Goal: Task Accomplishment & Management: Manage account settings

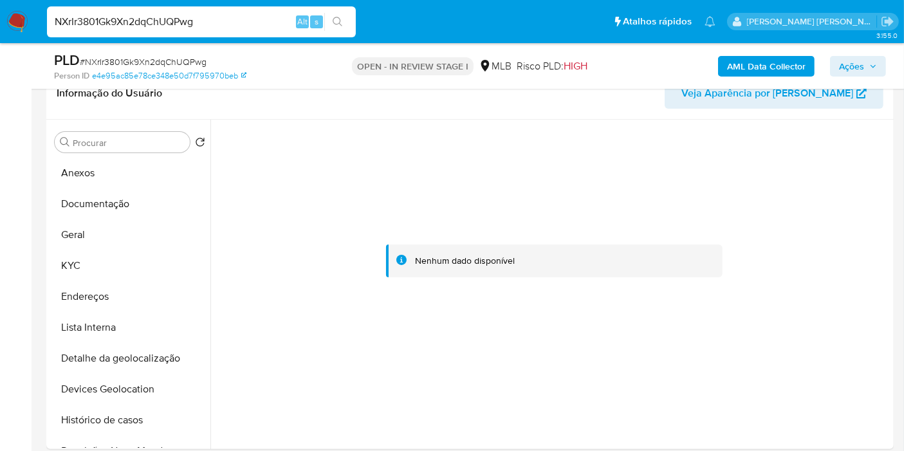
scroll to position [143, 0]
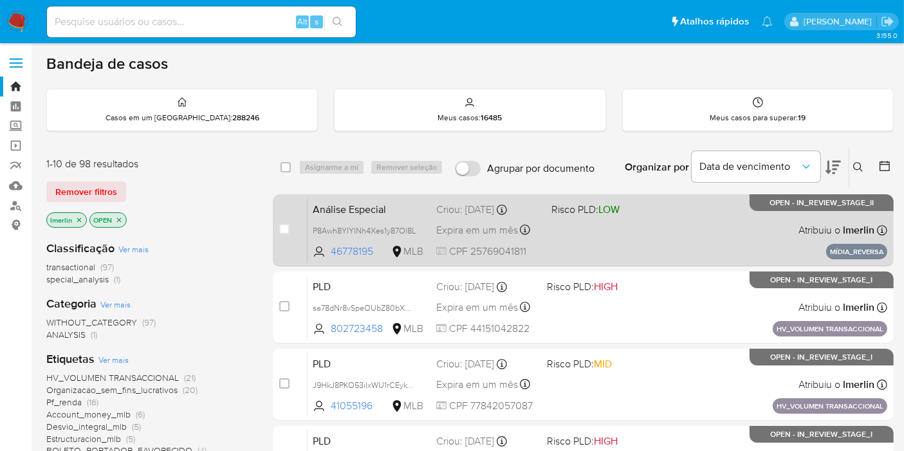
click at [375, 204] on span "Análise Especial" at bounding box center [369, 208] width 113 height 17
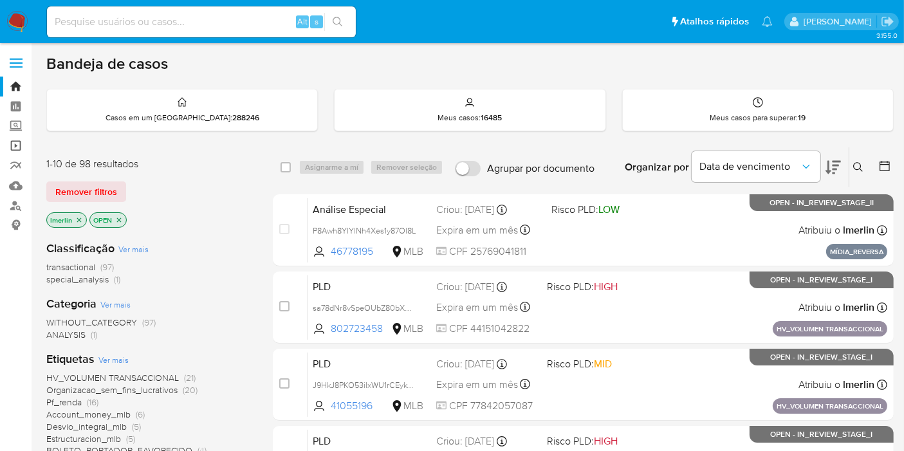
click at [15, 146] on link "Operações em massa" at bounding box center [76, 146] width 153 height 20
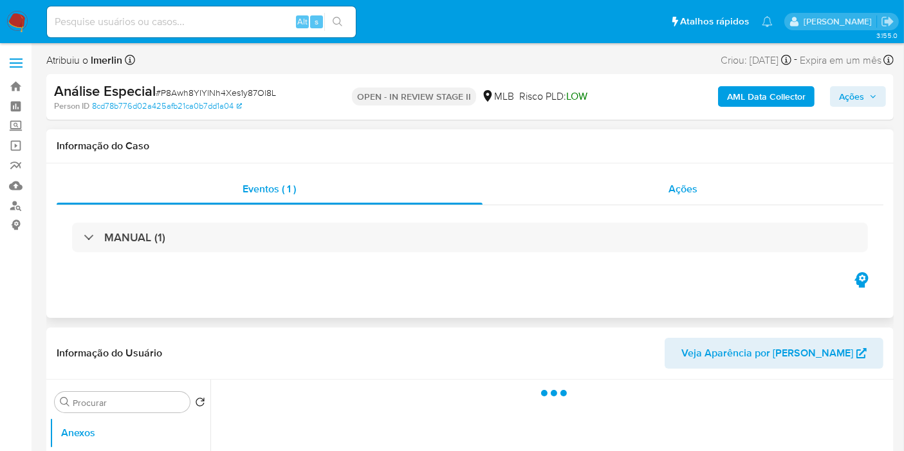
click at [725, 196] on div "Ações" at bounding box center [684, 189] width 402 height 31
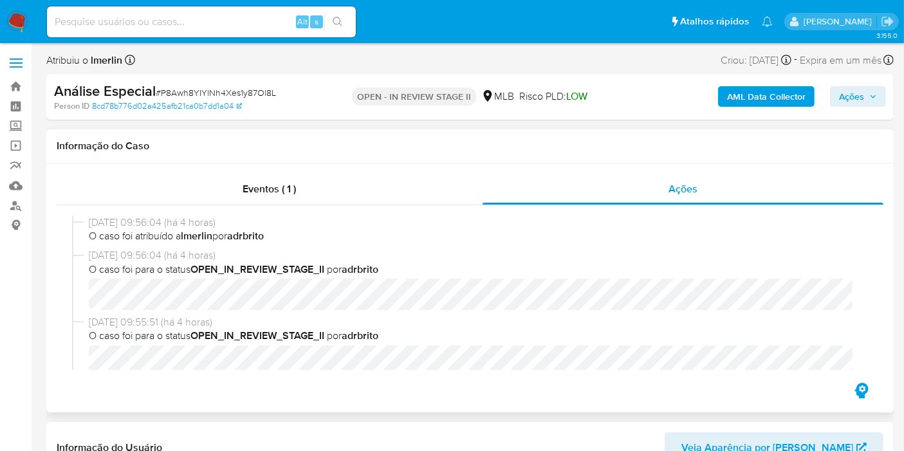
select select "10"
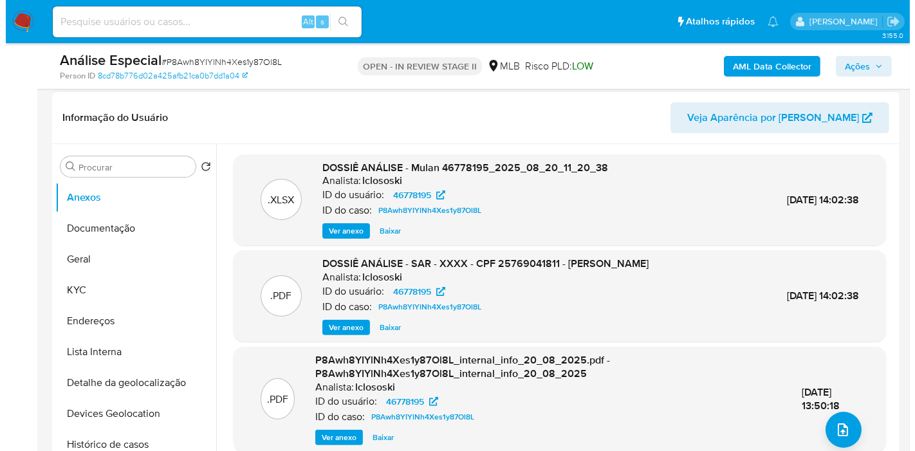
scroll to position [286, 0]
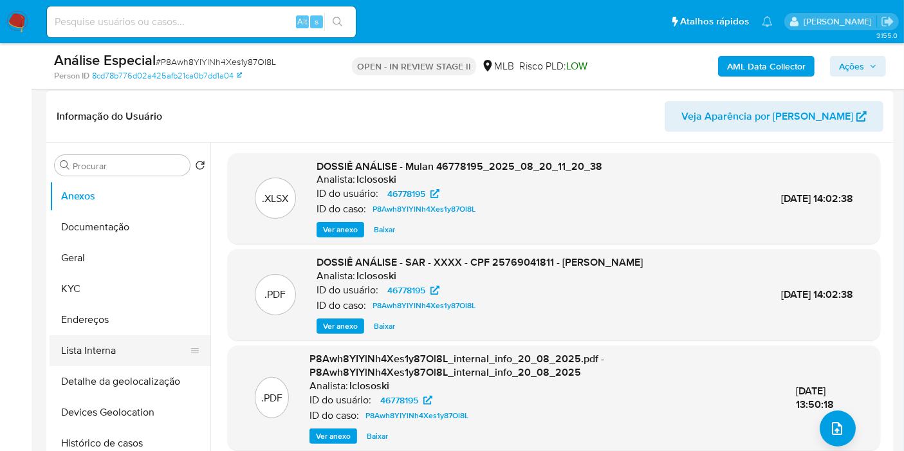
click at [109, 336] on button "Lista Interna" at bounding box center [125, 350] width 151 height 31
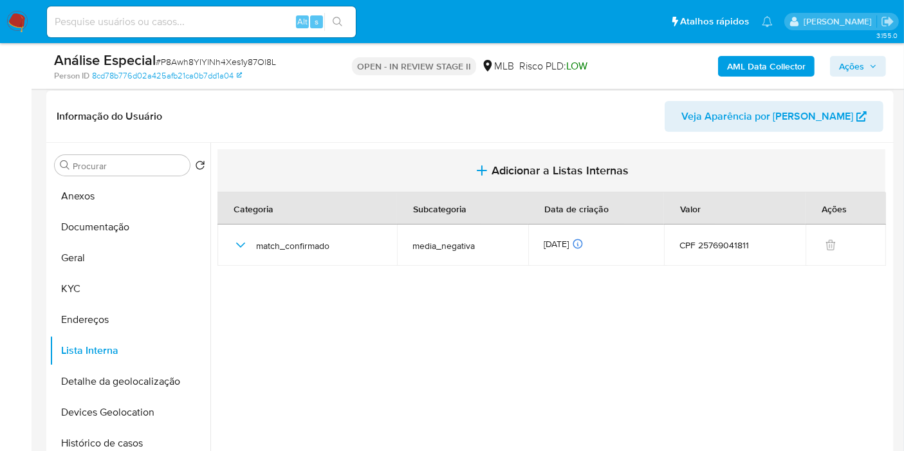
click at [539, 165] on span "Adicionar a Listas Internas" at bounding box center [560, 170] width 137 height 14
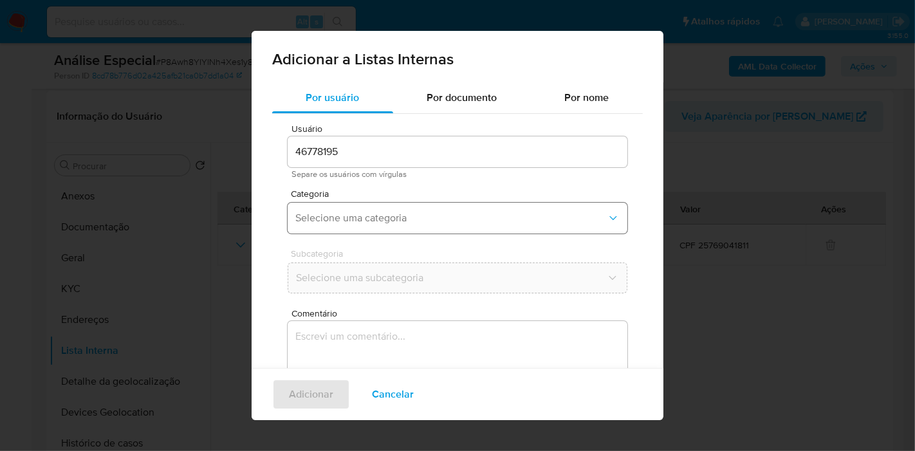
click at [384, 227] on button "Selecione uma categoria" at bounding box center [458, 218] width 340 height 31
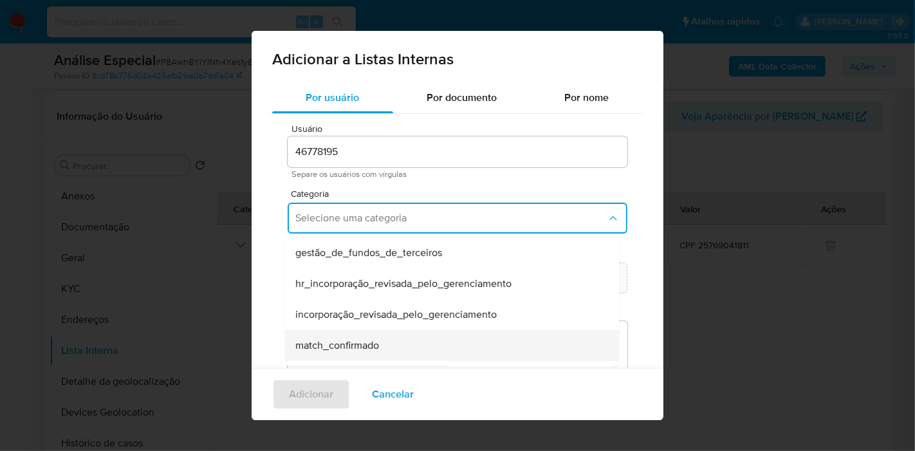
click at [375, 348] on span "match_confirmado" at bounding box center [337, 345] width 84 height 13
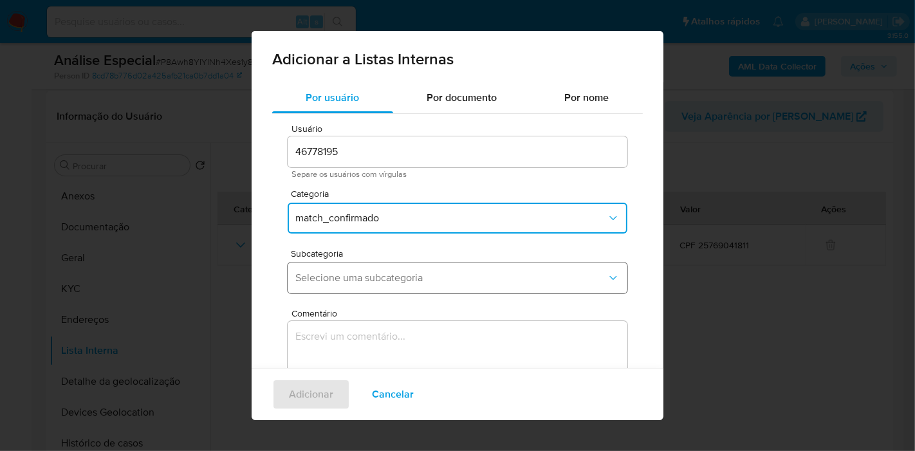
click at [387, 272] on span "Selecione uma subcategoria" at bounding box center [450, 278] width 311 height 13
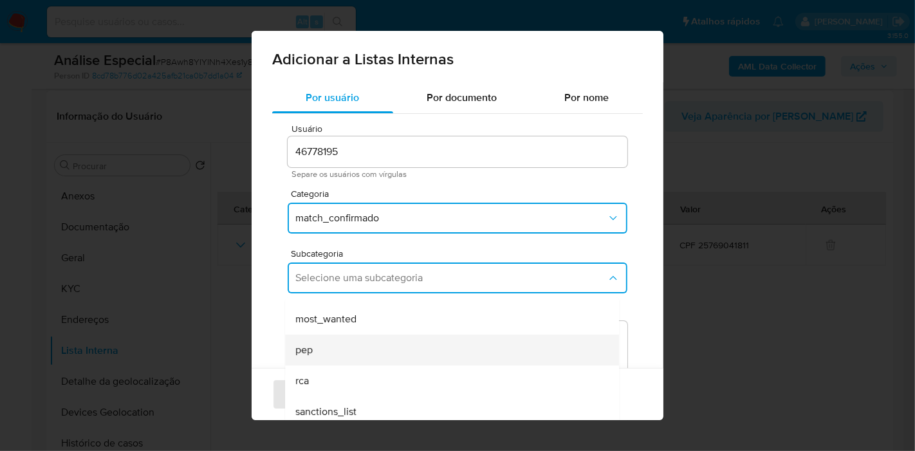
scroll to position [87, 0]
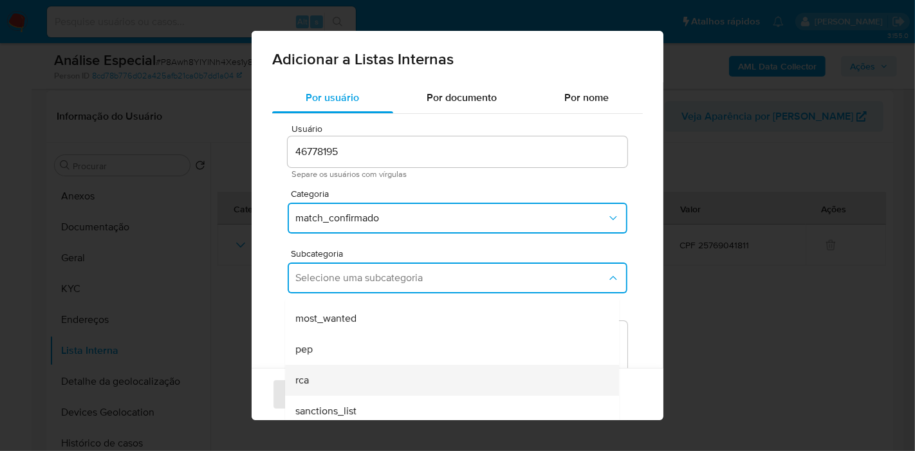
click at [380, 385] on div "rca" at bounding box center [448, 380] width 306 height 31
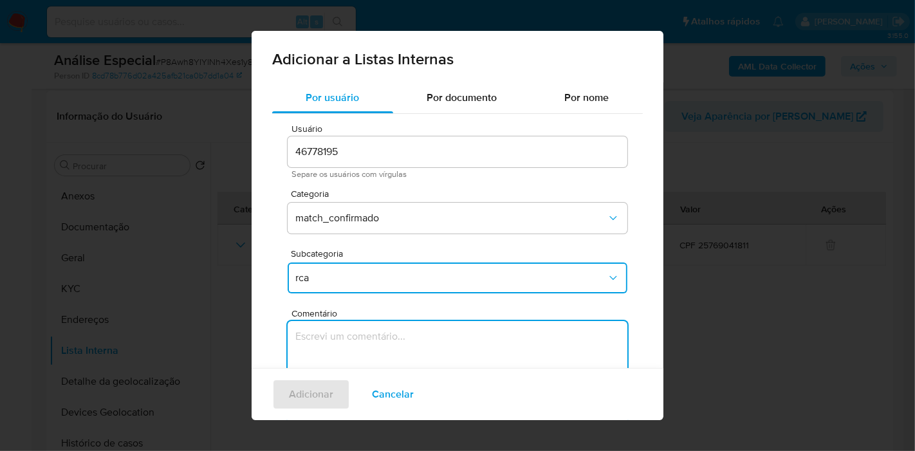
click at [395, 333] on textarea "Comentário" at bounding box center [458, 383] width 340 height 124
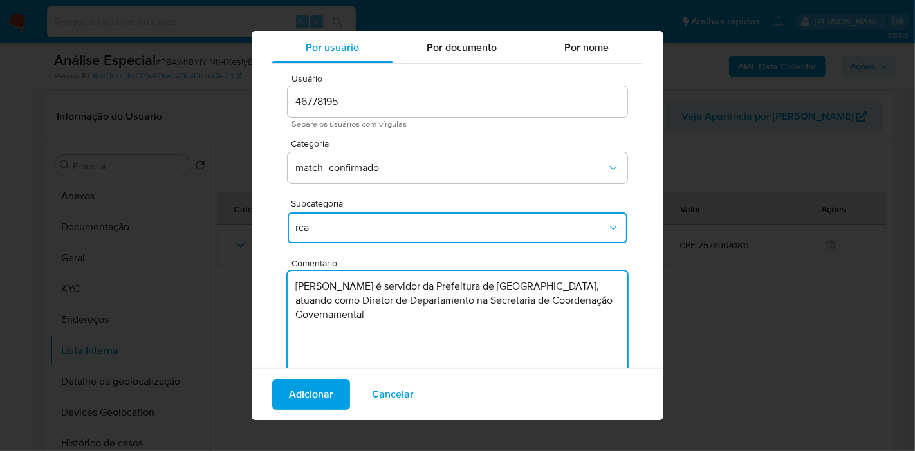
scroll to position [97, 0]
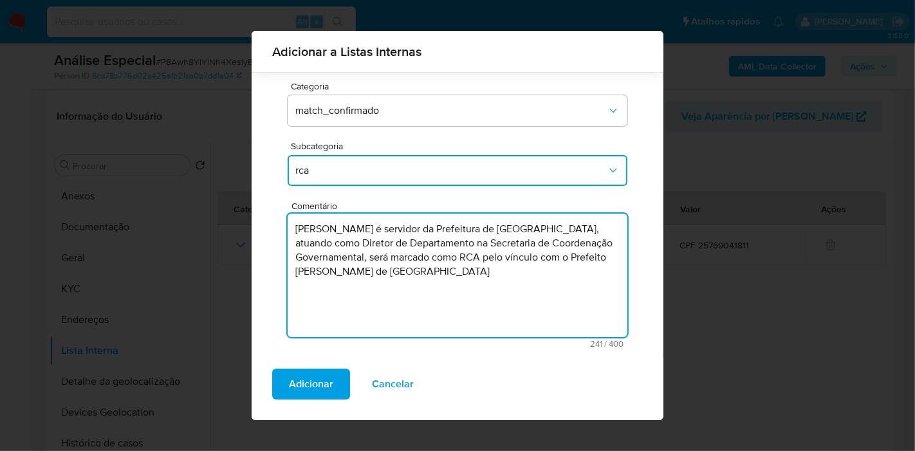
type textarea "Antonio Rene da Silva é servidor da Prefeitura de São Bernardo do Campo, atuand…"
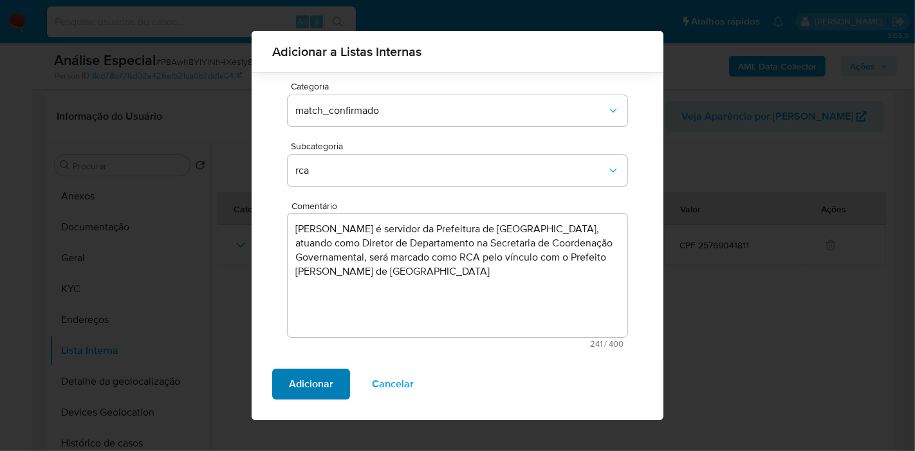
click at [314, 378] on span "Adicionar" at bounding box center [311, 384] width 44 height 28
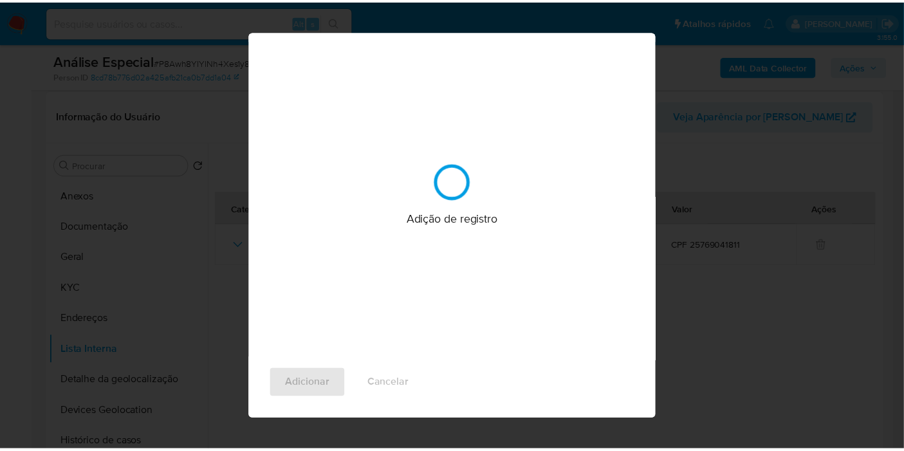
scroll to position [0, 0]
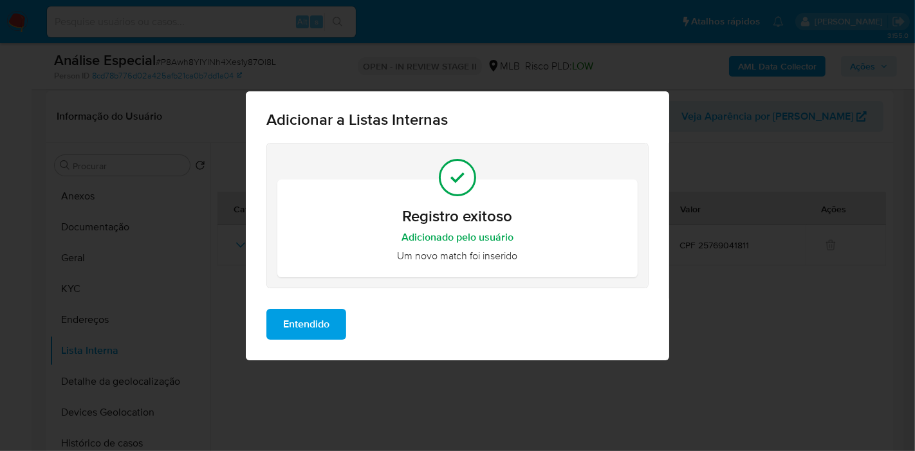
click at [292, 326] on span "Entendido" at bounding box center [306, 324] width 46 height 28
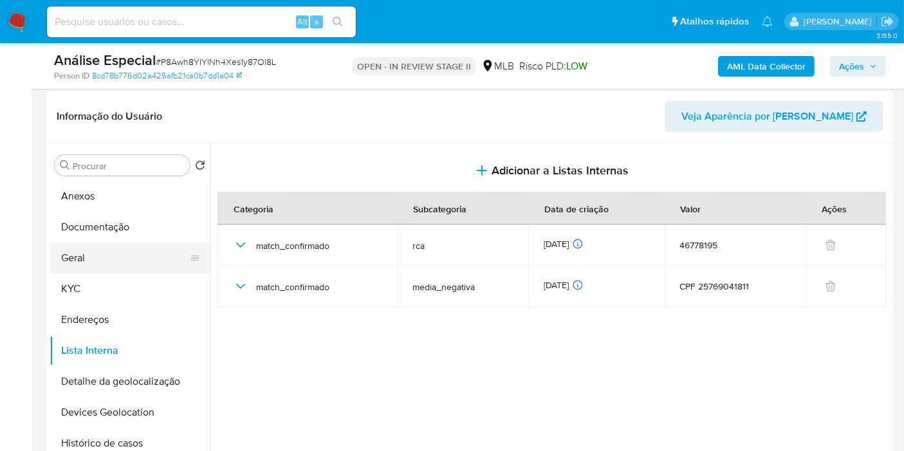
click at [86, 261] on button "Geral" at bounding box center [125, 258] width 151 height 31
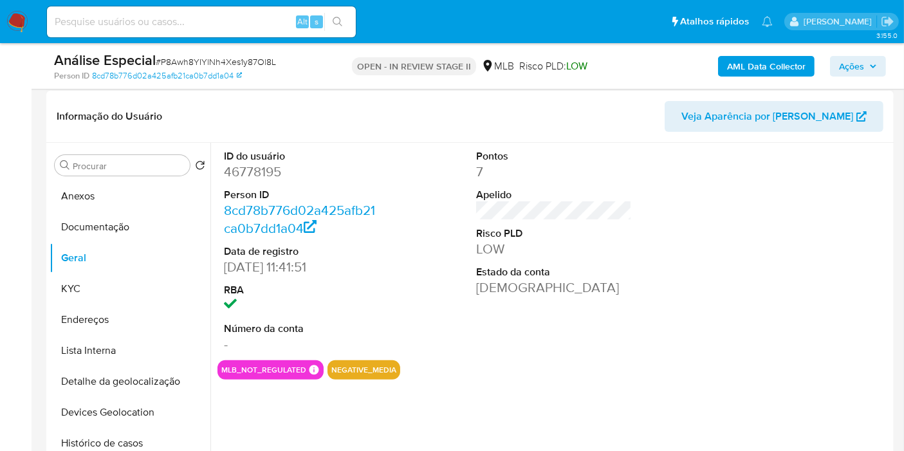
click at [266, 169] on dd "46778195" at bounding box center [302, 172] width 156 height 18
copy dd "46778195"
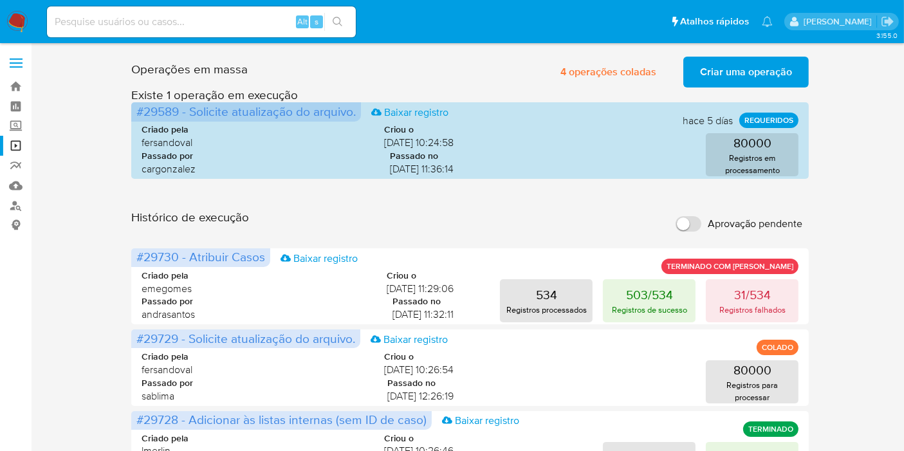
click at [717, 76] on span "Criar uma operação" at bounding box center [746, 72] width 92 height 28
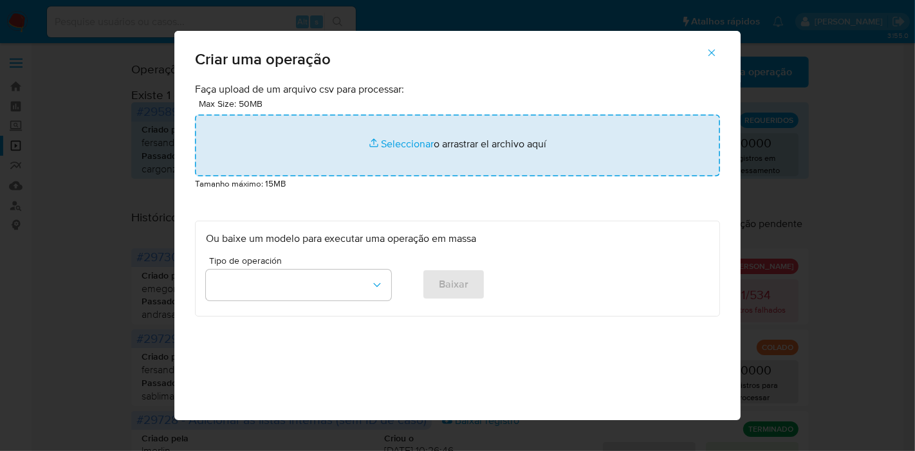
click at [318, 165] on input "file" at bounding box center [457, 146] width 525 height 62
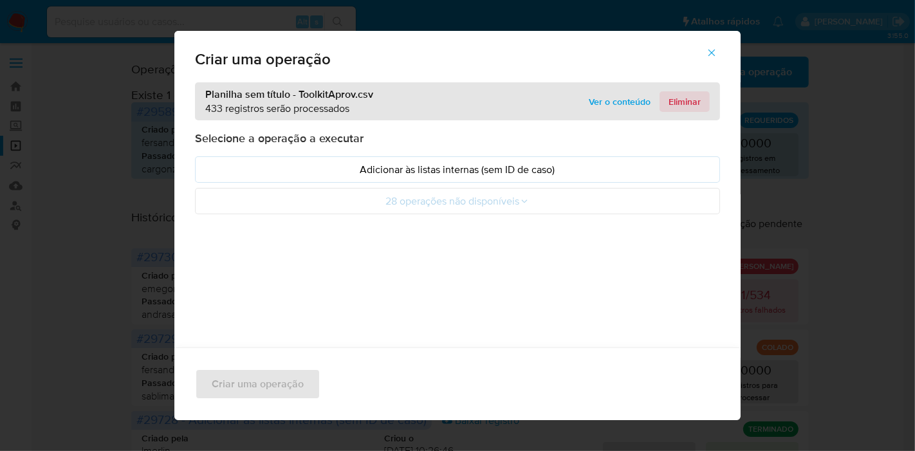
click at [681, 96] on span "Eliminar" at bounding box center [685, 102] width 32 height 18
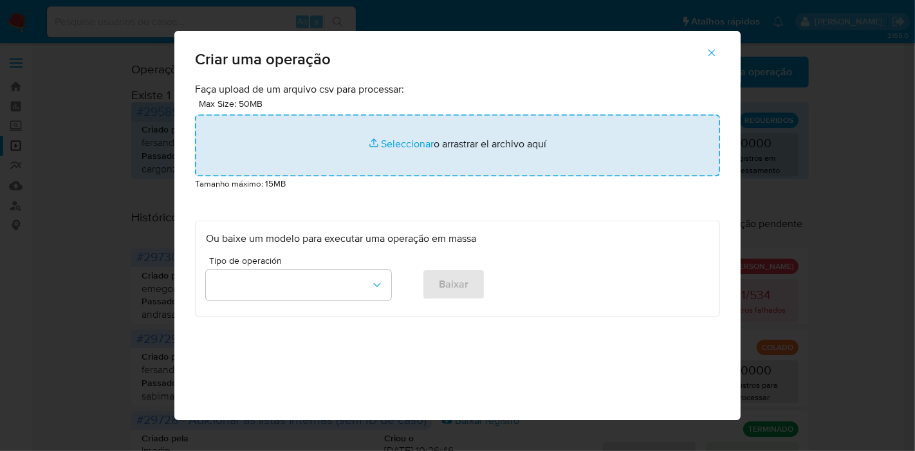
click at [415, 144] on input "file" at bounding box center [457, 146] width 525 height 62
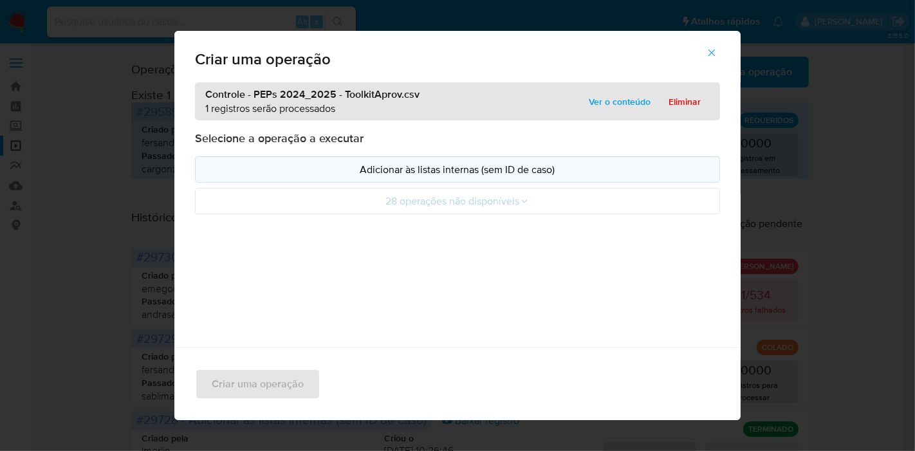
drag, startPoint x: 415, startPoint y: 144, endPoint x: 309, endPoint y: 176, distance: 110.8
click at [309, 176] on p "Adicionar às listas internas (sem ID de caso)" at bounding box center [457, 169] width 503 height 15
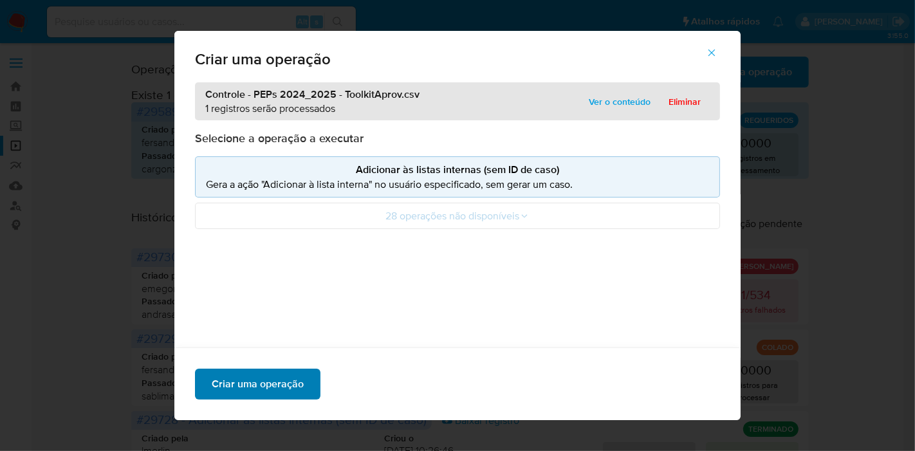
click at [270, 382] on span "Criar uma operação" at bounding box center [258, 384] width 92 height 28
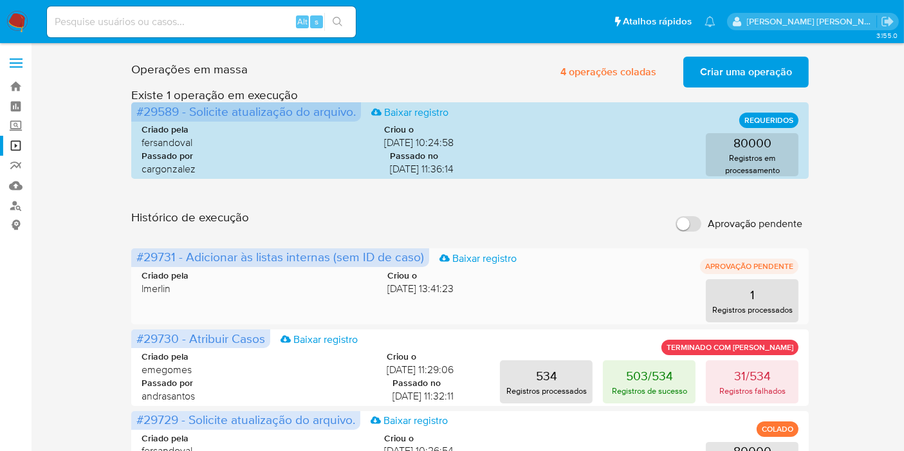
drag, startPoint x: 176, startPoint y: 248, endPoint x: 134, endPoint y: 253, distance: 41.5
click at [134, 253] on span "#29731 - Adicionar às listas internas (sem ID de caso) Baixar registro" at bounding box center [280, 257] width 298 height 19
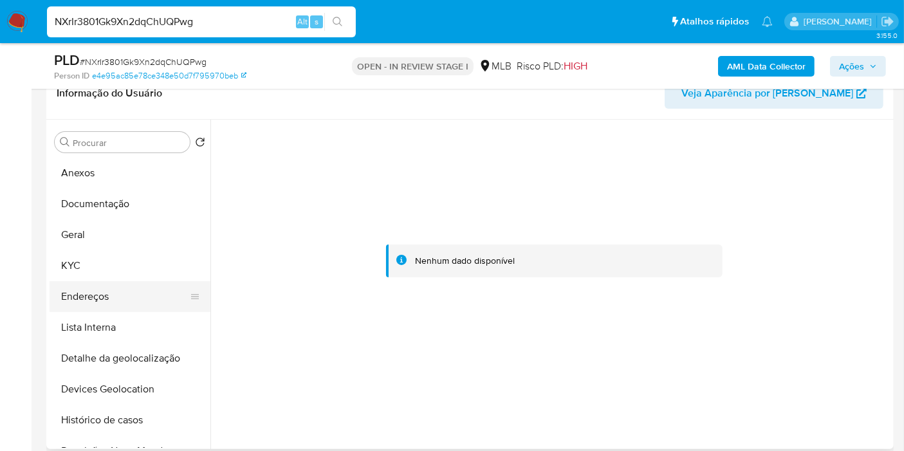
click at [123, 306] on button "Endereços" at bounding box center [125, 296] width 151 height 31
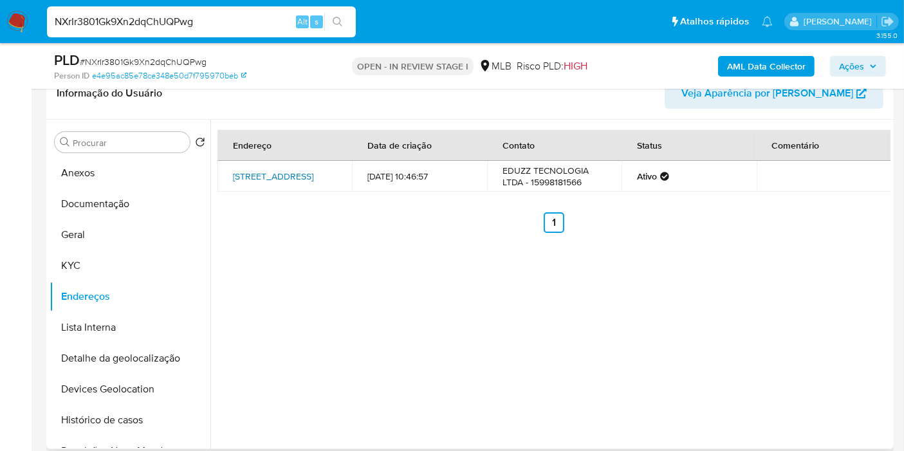
click at [294, 183] on link "Avenida Sorocaba 500, Sorocaba, São Paulo, 18044390, Brasil 500" at bounding box center [273, 176] width 80 height 13
click at [104, 255] on button "KYC" at bounding box center [125, 265] width 151 height 31
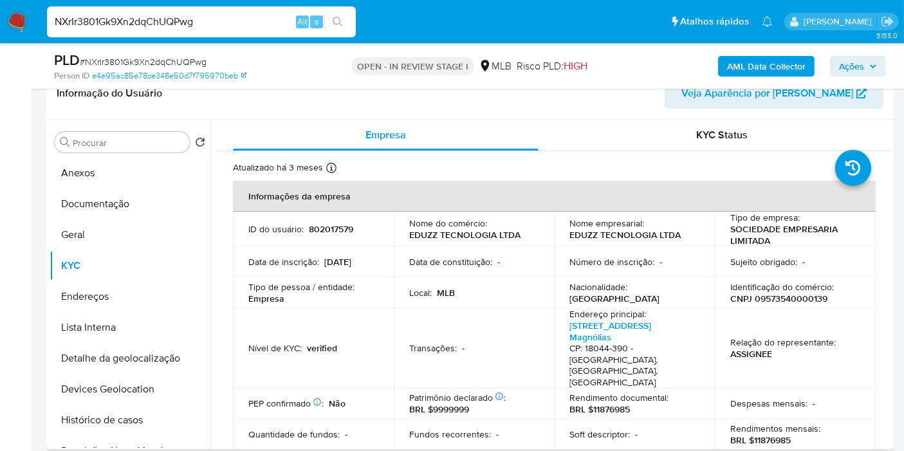
click at [773, 304] on p "CNPJ 09573540000139" at bounding box center [778, 299] width 97 height 12
copy p "09573540000139"
click at [335, 230] on p "802017579" at bounding box center [331, 229] width 44 height 12
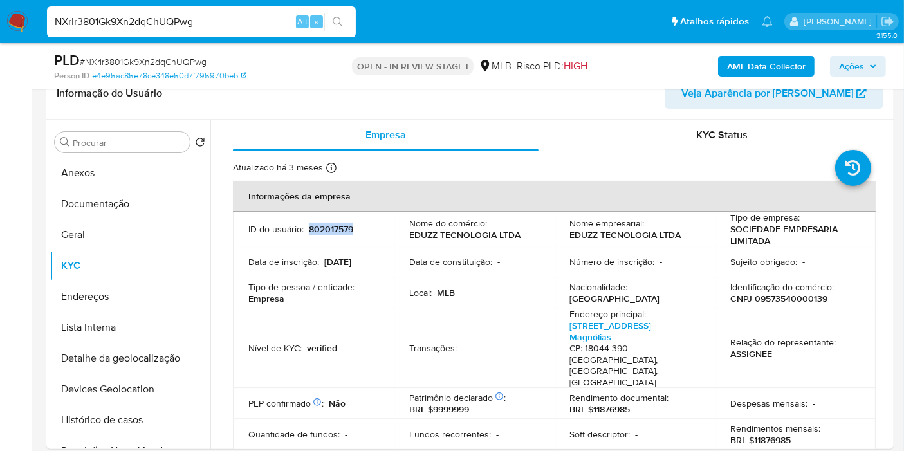
copy p "802017579"
click at [142, 430] on button "Histórico de casos" at bounding box center [125, 420] width 151 height 31
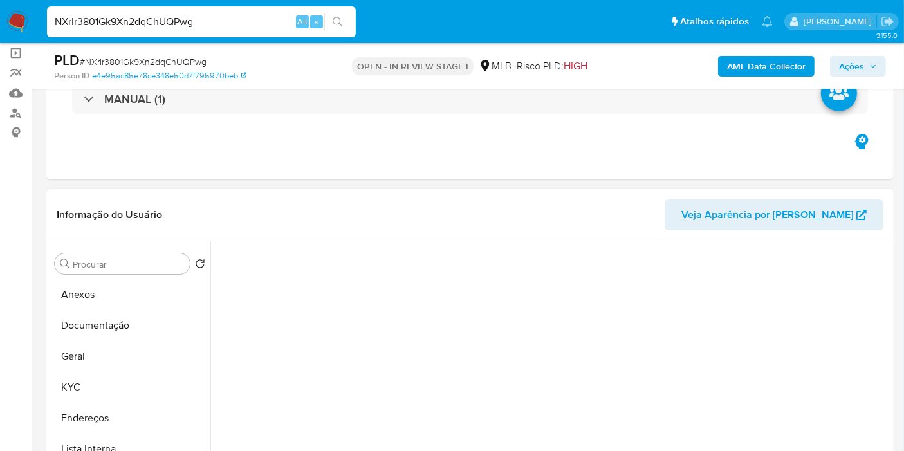
scroll to position [143, 0]
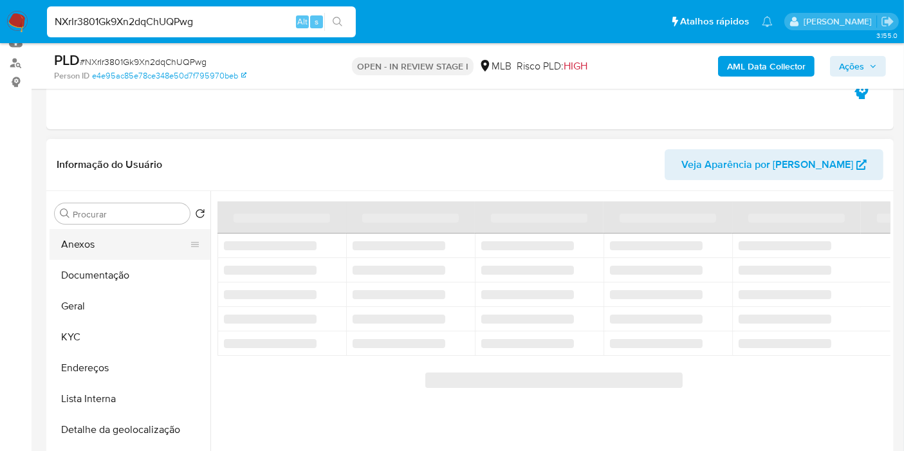
click at [142, 245] on button "Anexos" at bounding box center [125, 244] width 151 height 31
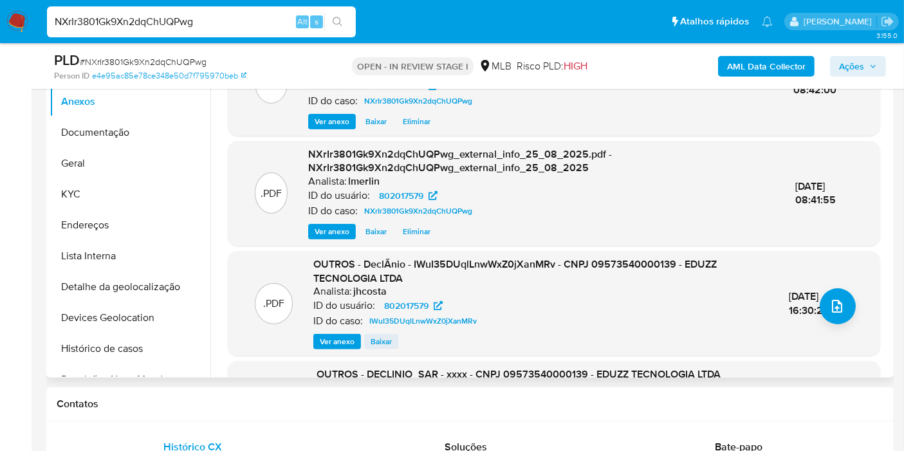
scroll to position [71, 0]
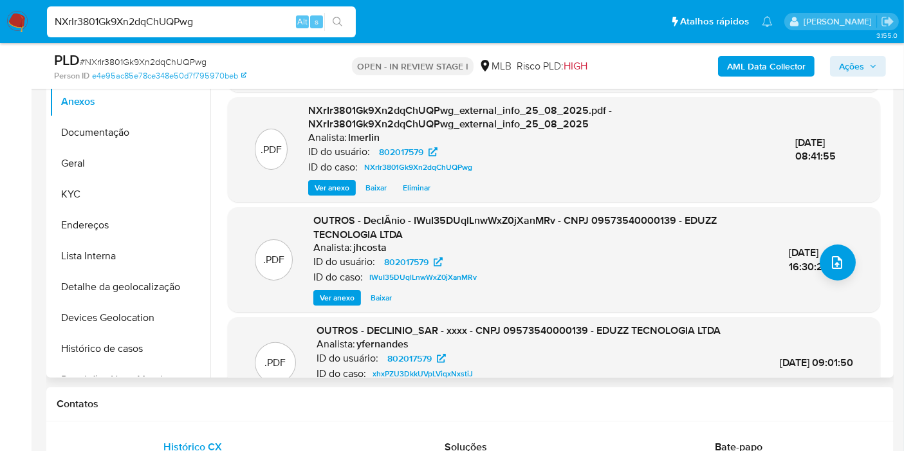
click at [342, 295] on span "Ver anexo" at bounding box center [337, 298] width 35 height 13
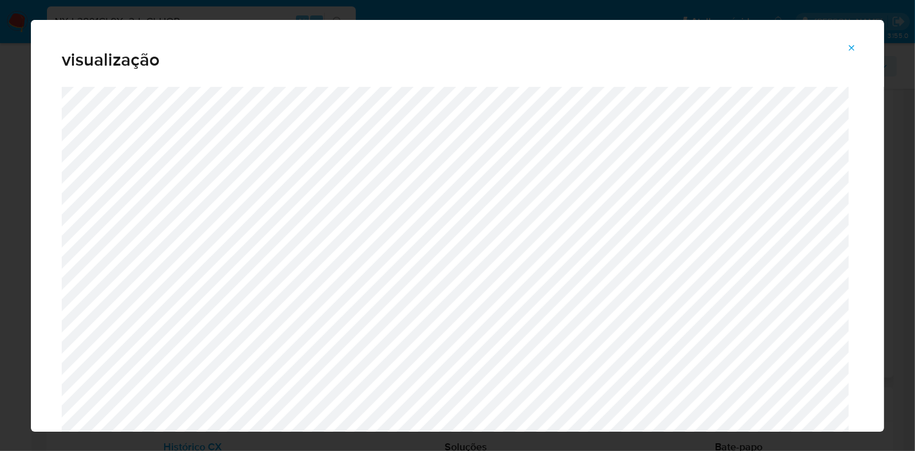
click at [850, 47] on icon "Attachment preview" at bounding box center [852, 48] width 10 height 10
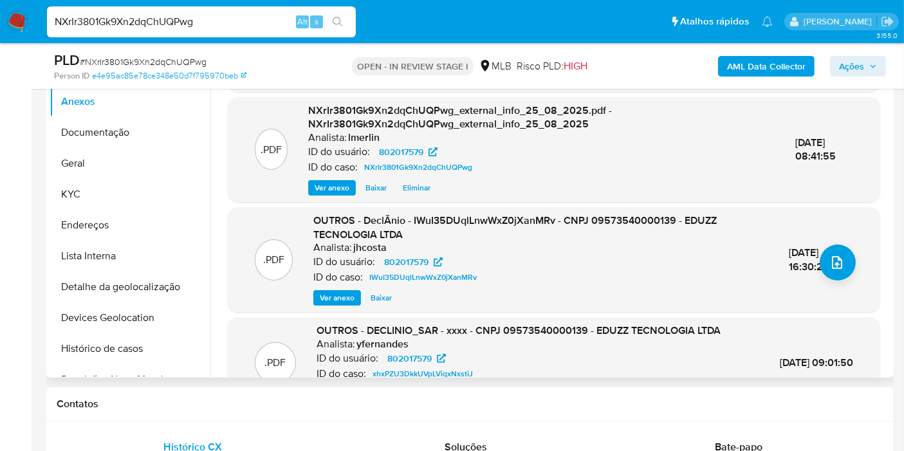
click at [336, 299] on span "Ver anexo" at bounding box center [337, 298] width 35 height 13
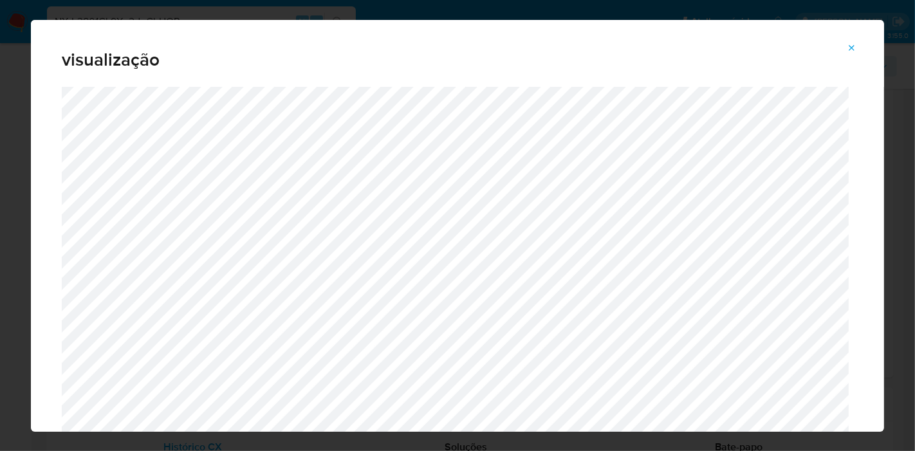
click at [856, 49] on icon "Attachment preview" at bounding box center [852, 48] width 10 height 10
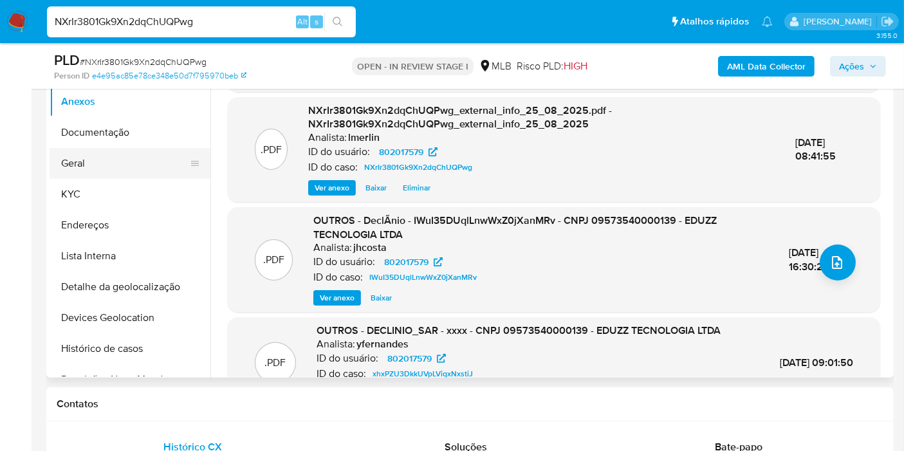
drag, startPoint x: 81, startPoint y: 149, endPoint x: 84, endPoint y: 158, distance: 9.4
click at [82, 150] on button "Geral" at bounding box center [125, 163] width 151 height 31
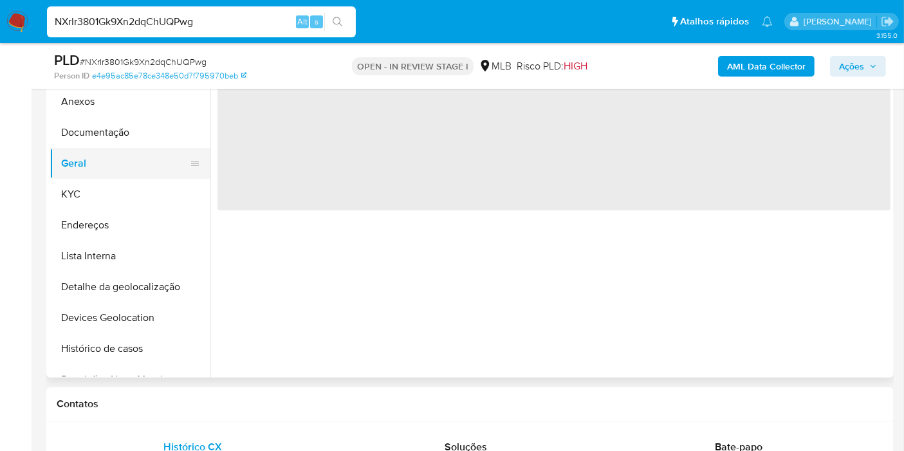
click at [84, 161] on button "Geral" at bounding box center [125, 163] width 151 height 31
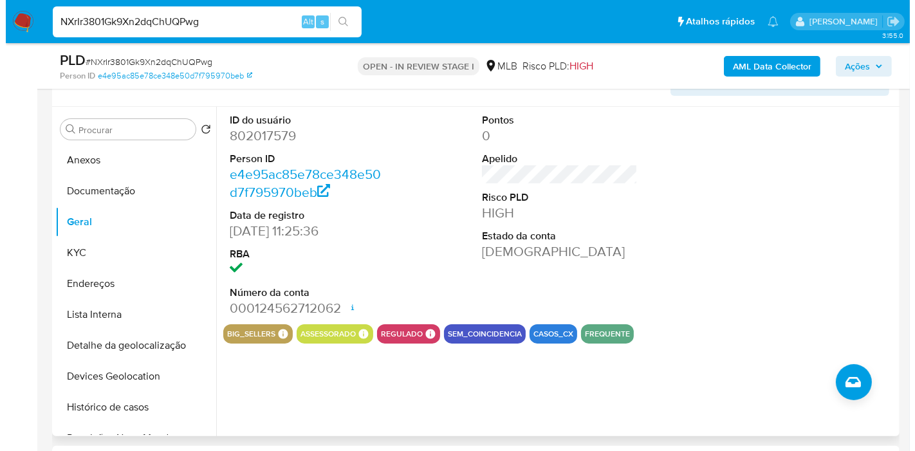
scroll to position [214, 0]
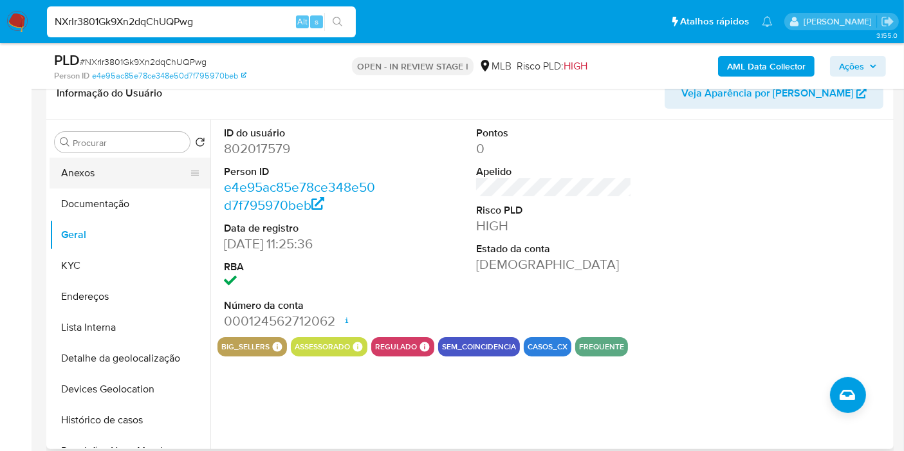
click at [146, 172] on button "Anexos" at bounding box center [125, 173] width 151 height 31
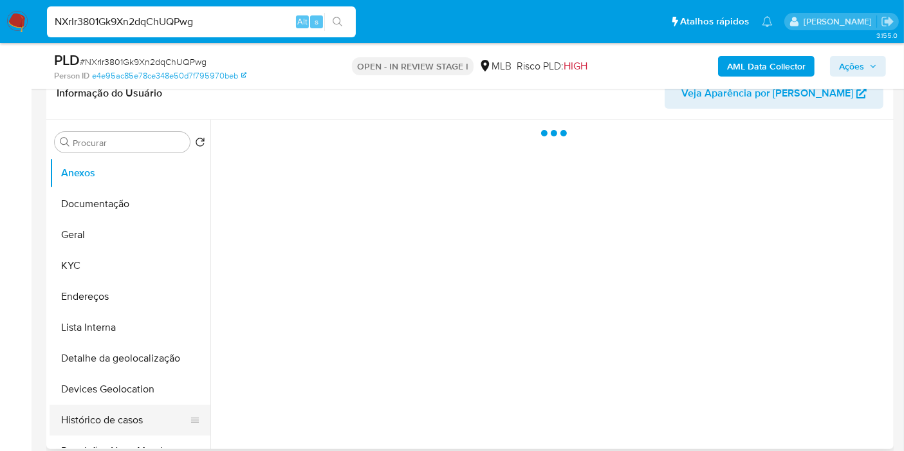
click at [109, 412] on button "Histórico de casos" at bounding box center [125, 420] width 151 height 31
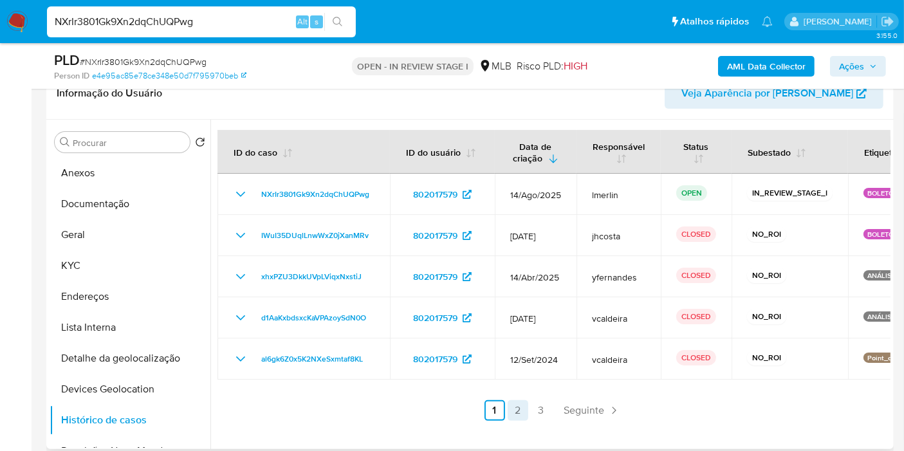
click at [521, 407] on link "2" at bounding box center [518, 410] width 21 height 21
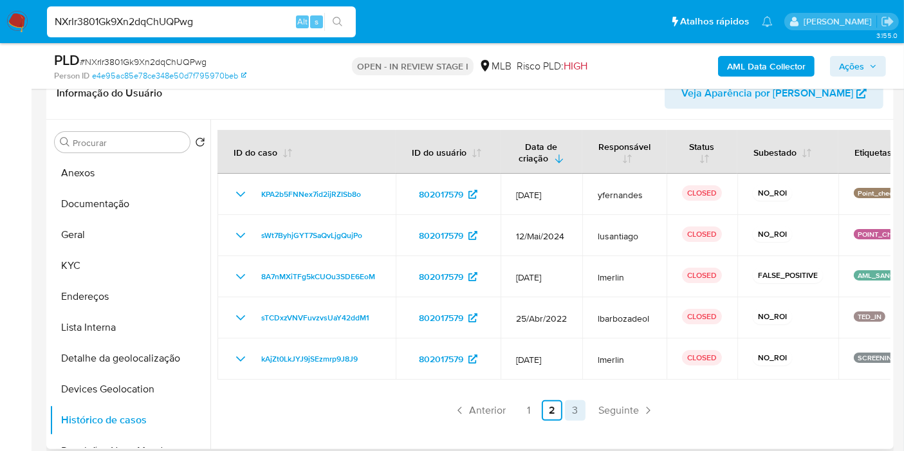
click at [575, 412] on link "3" at bounding box center [575, 410] width 21 height 21
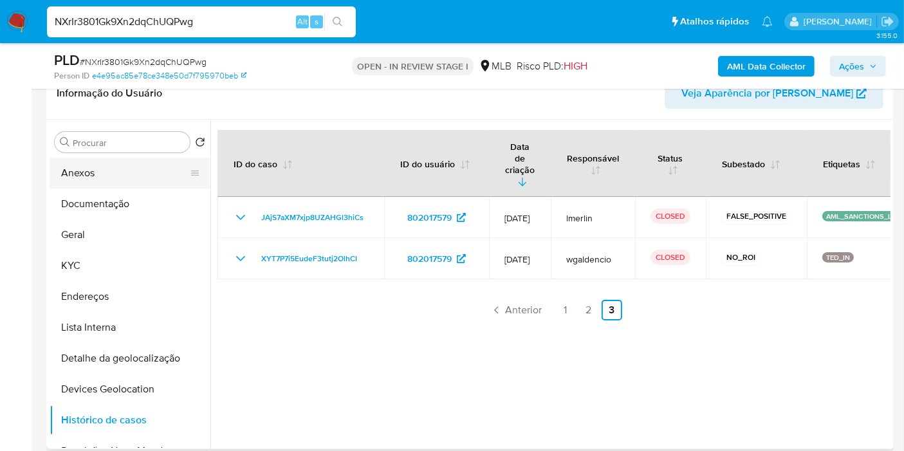
click at [109, 174] on button "Anexos" at bounding box center [125, 173] width 151 height 31
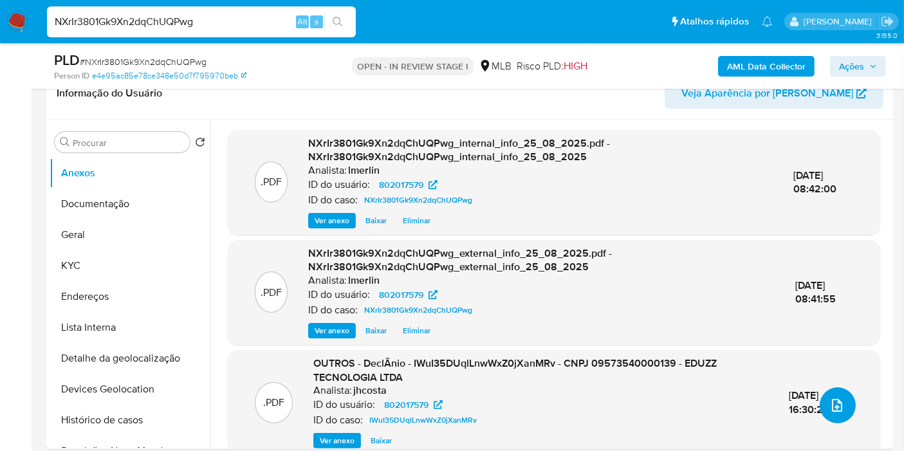
click at [829, 406] on icon "upload-file" at bounding box center [836, 405] width 15 height 15
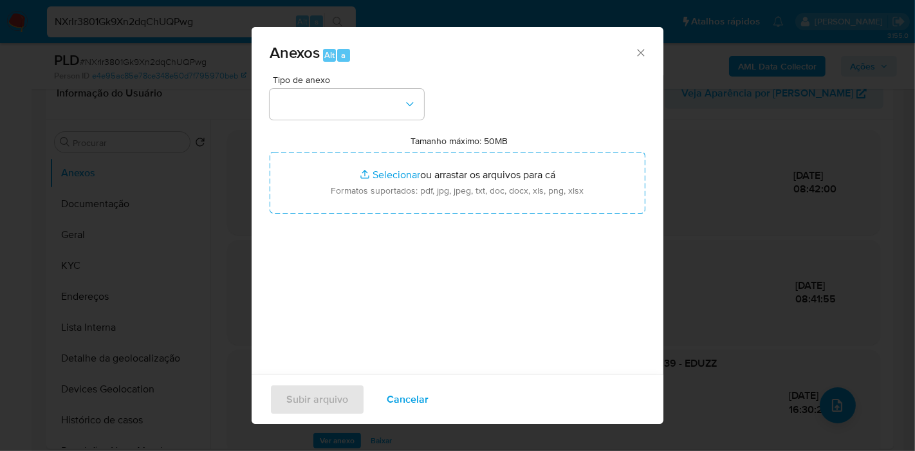
click at [353, 77] on span "Tipo de anexo" at bounding box center [350, 79] width 154 height 9
click at [353, 102] on button "button" at bounding box center [347, 104] width 154 height 31
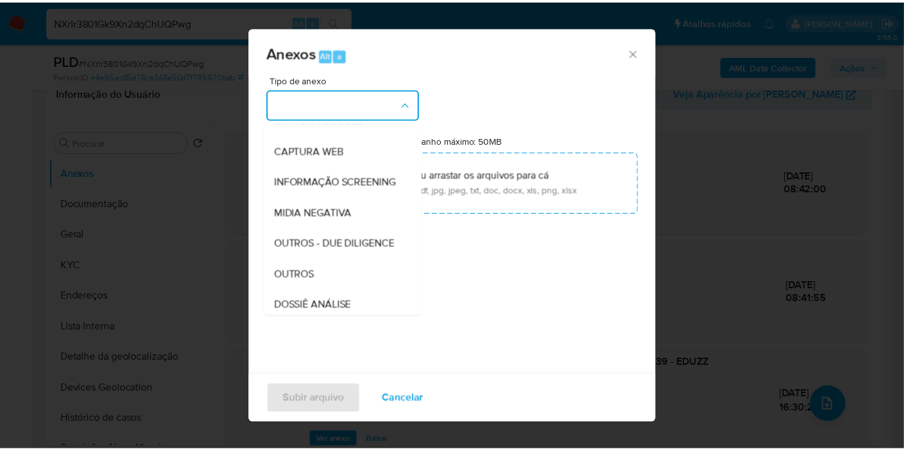
scroll to position [198, 0]
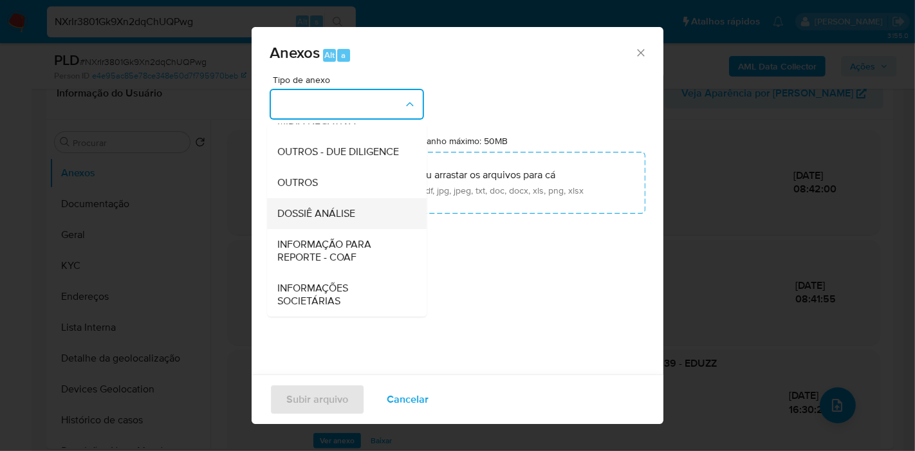
click at [369, 214] on div "DOSSIÊ ANÁLISE" at bounding box center [342, 213] width 131 height 31
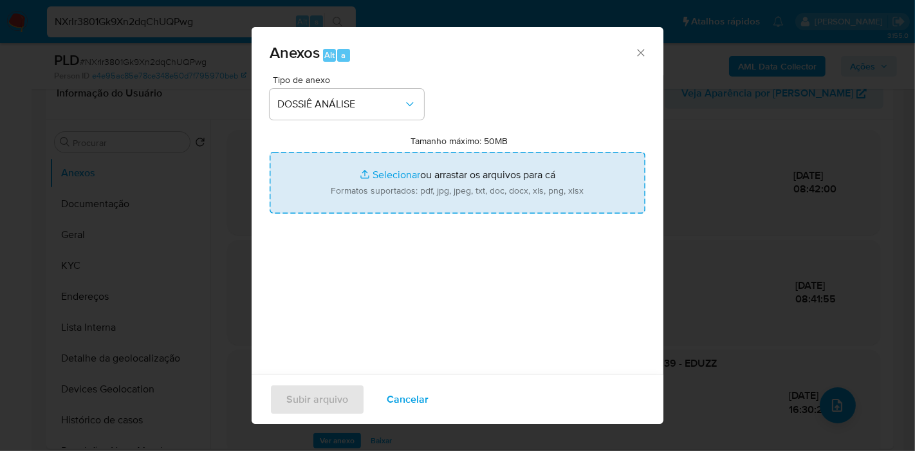
click at [462, 175] on input "Tamanho máximo: 50MB Selecionar arquivos" at bounding box center [458, 183] width 376 height 62
click at [412, 177] on input "Tamanho máximo: 50MB Selecionar arquivos" at bounding box center [458, 183] width 376 height 62
type input "C:\fakepath\CNPJ 09573540000139 - EDUZZ TECNOLOGIA LTDA.pdf"
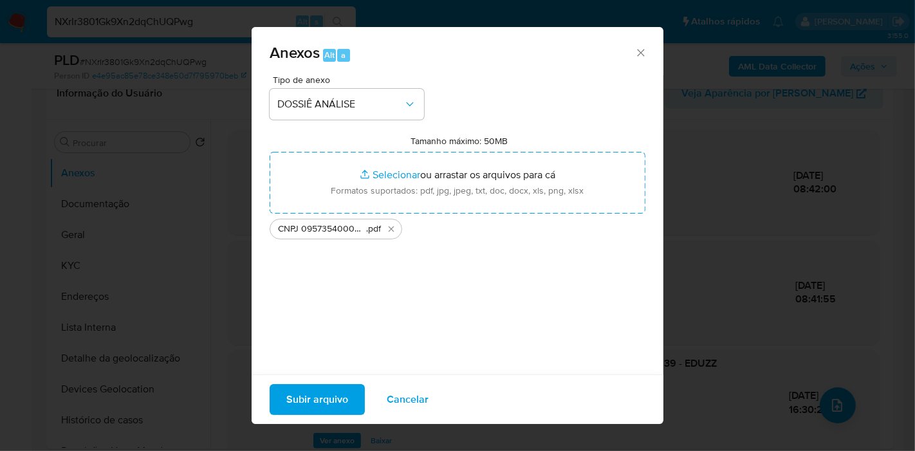
click at [330, 397] on span "Subir arquivo" at bounding box center [317, 399] width 62 height 28
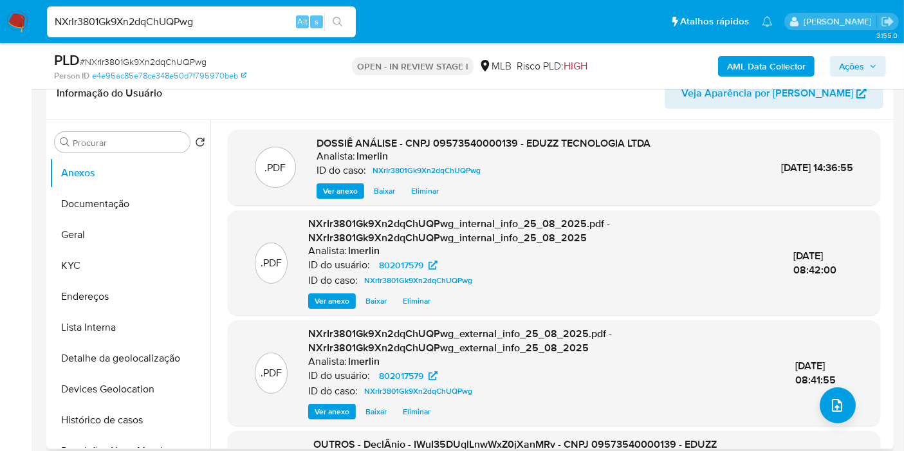
click at [356, 103] on header "Informação do Usuário Veja Aparência por Pessoa" at bounding box center [470, 93] width 827 height 31
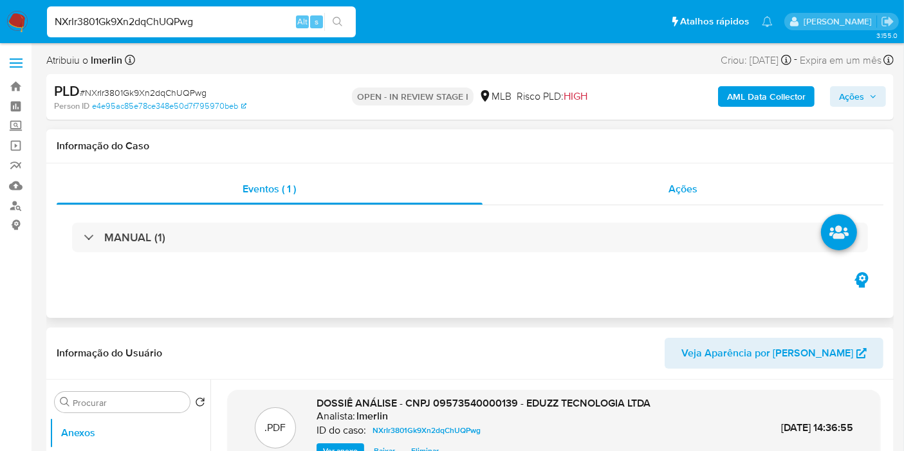
click at [711, 187] on div "Ações" at bounding box center [684, 189] width 402 height 31
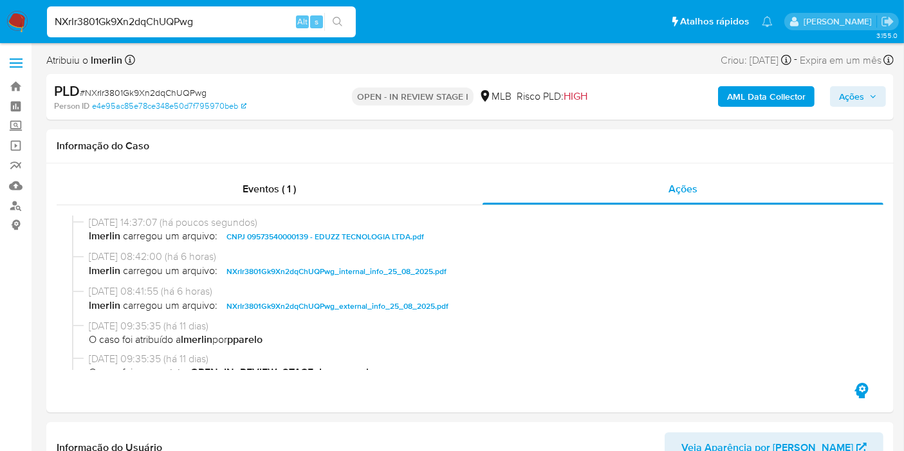
click at [860, 93] on span "Ações" at bounding box center [851, 96] width 25 height 21
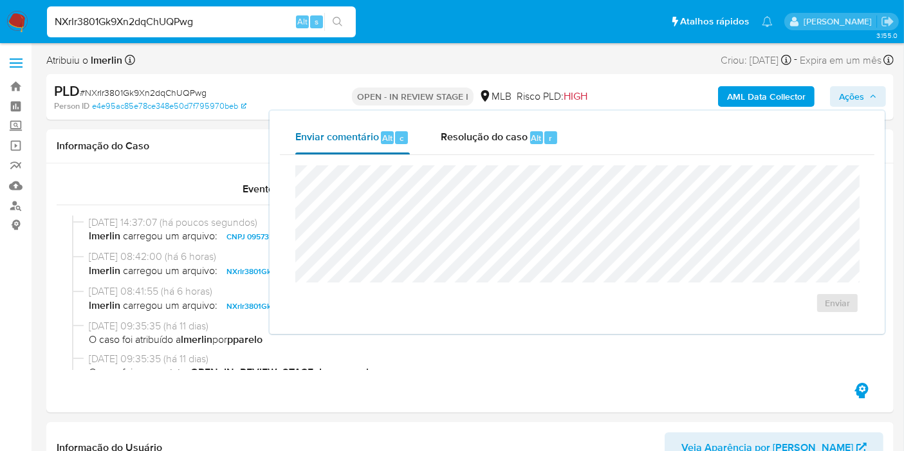
click at [400, 148] on div "Enviar comentário Alt c" at bounding box center [352, 137] width 115 height 33
click at [523, 147] on div "Resolução do caso Alt r" at bounding box center [500, 137] width 118 height 33
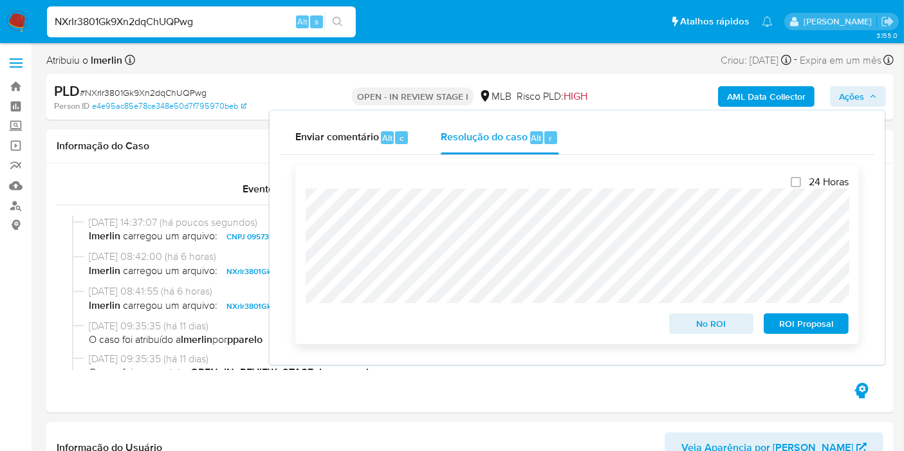
click at [689, 326] on span "No ROI" at bounding box center [711, 324] width 67 height 18
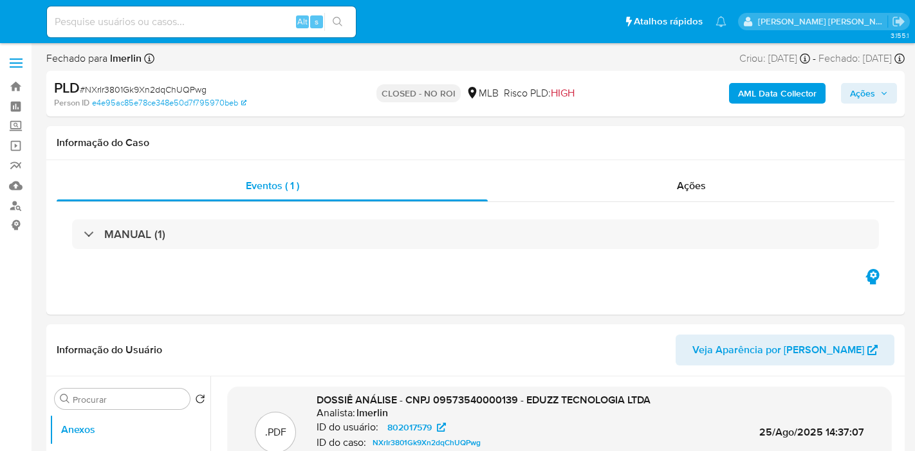
select select "10"
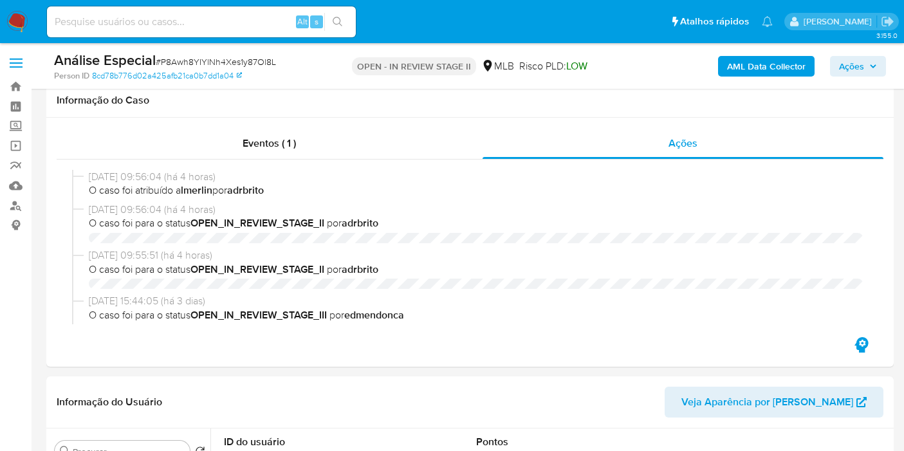
select select "10"
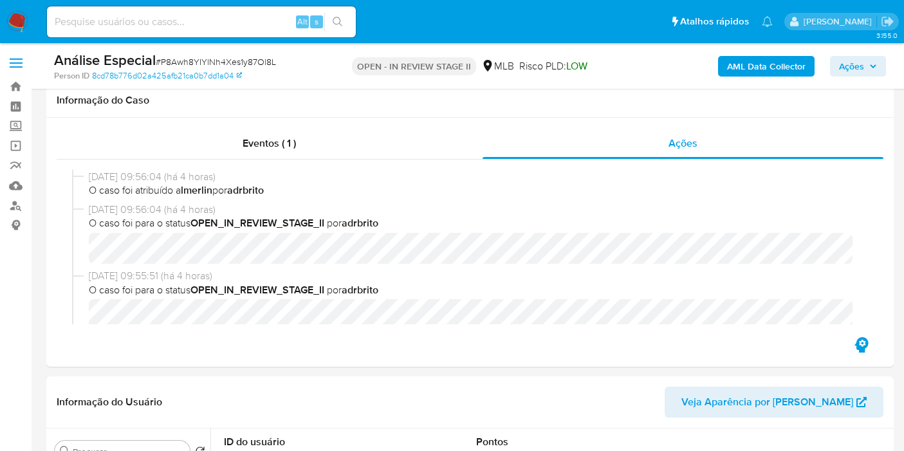
scroll to position [286, 0]
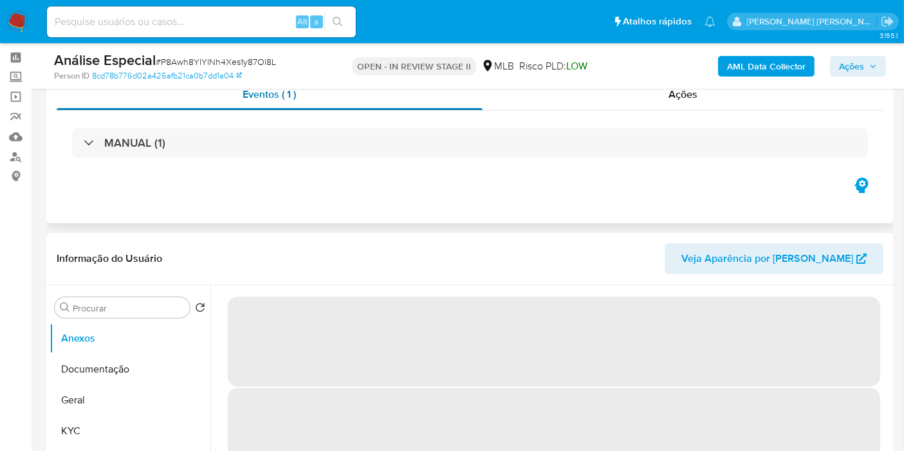
scroll to position [143, 0]
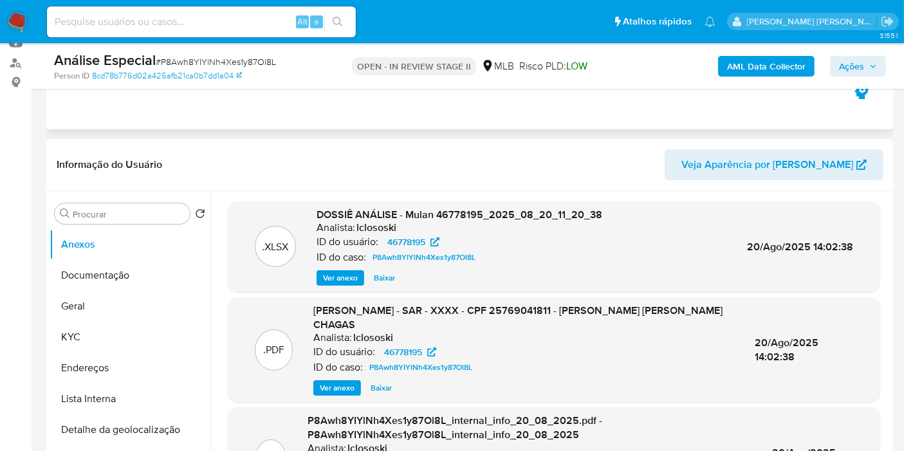
select select "10"
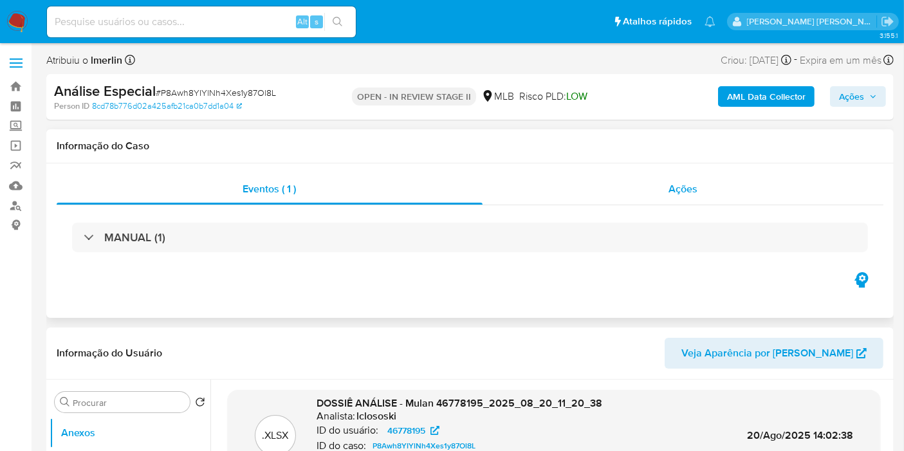
click at [735, 185] on div "Ações" at bounding box center [684, 189] width 402 height 31
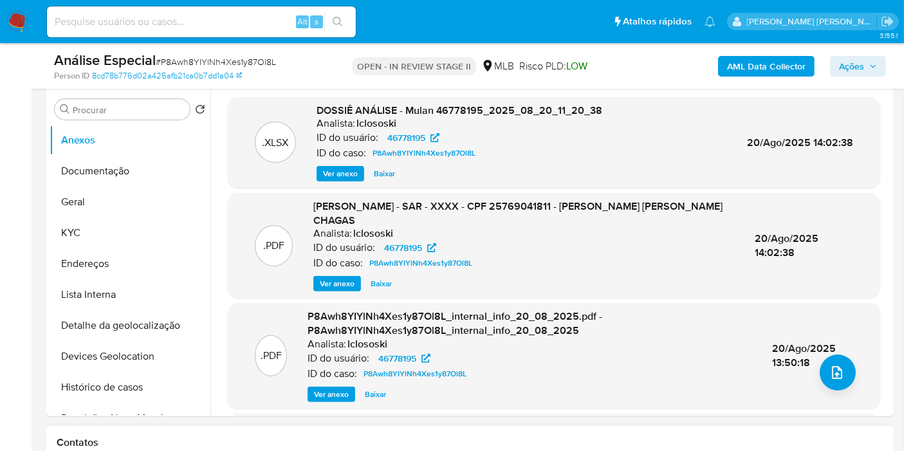
scroll to position [286, 0]
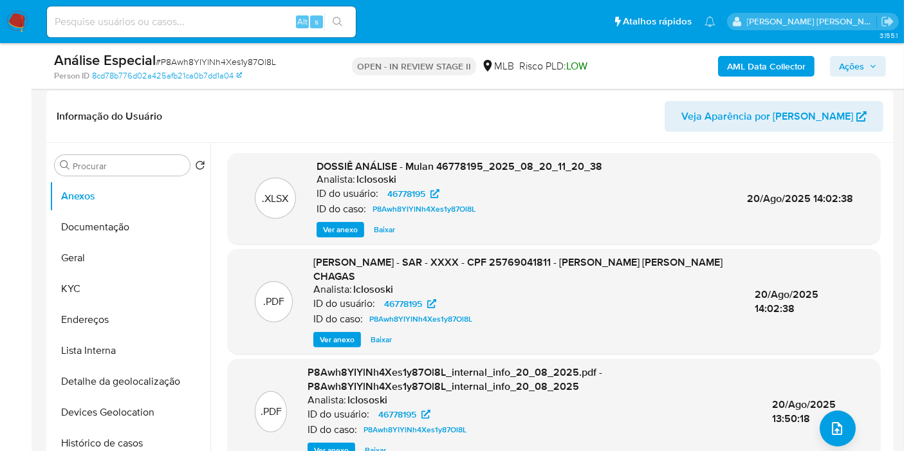
click at [745, 61] on b "AML Data Collector" at bounding box center [766, 66] width 79 height 21
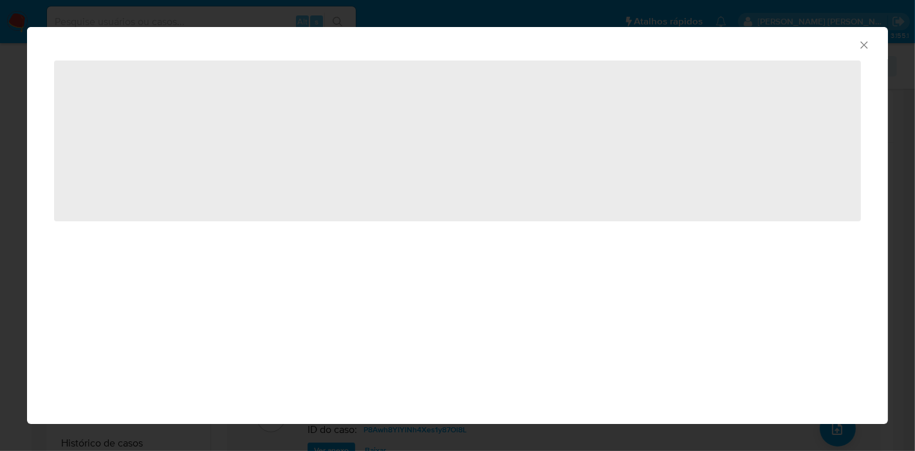
click at [861, 43] on icon "Fechar a janela" at bounding box center [864, 45] width 13 height 13
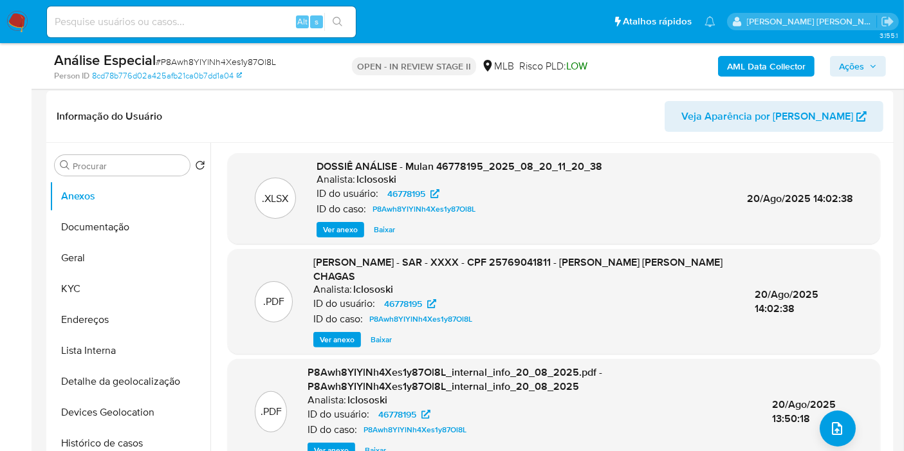
scroll to position [71, 0]
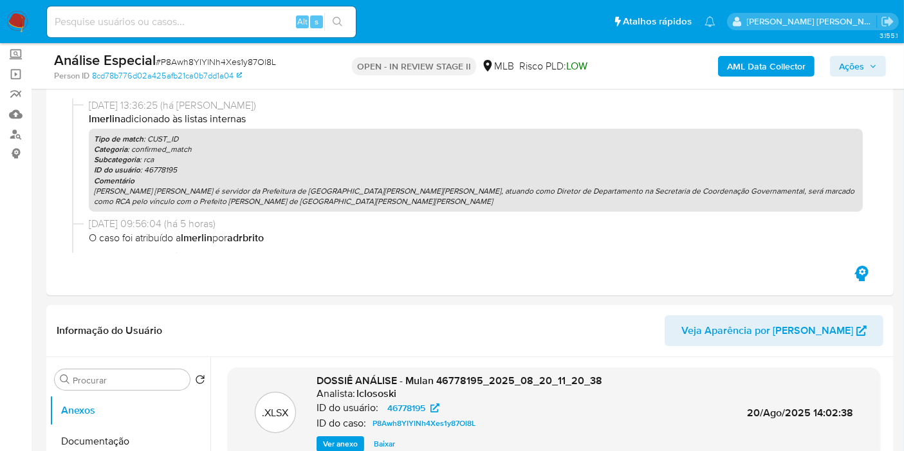
click at [861, 68] on span "Ações" at bounding box center [851, 66] width 25 height 21
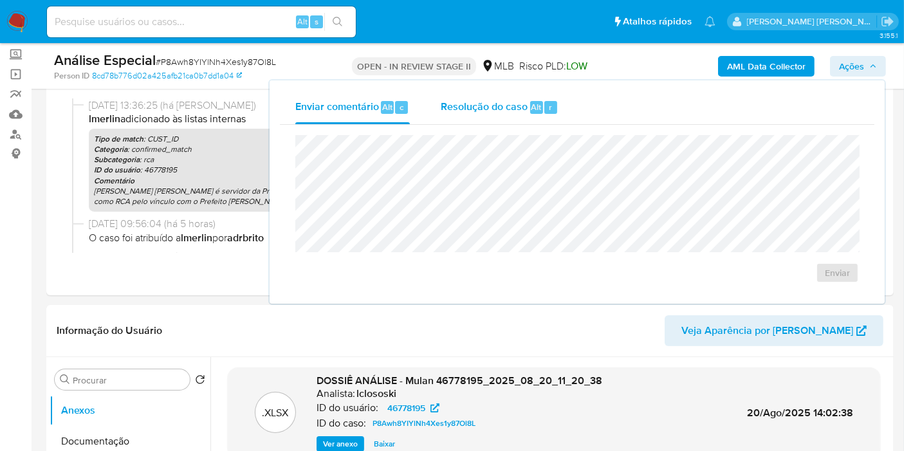
click at [500, 119] on div "Resolução do caso Alt r" at bounding box center [500, 107] width 118 height 33
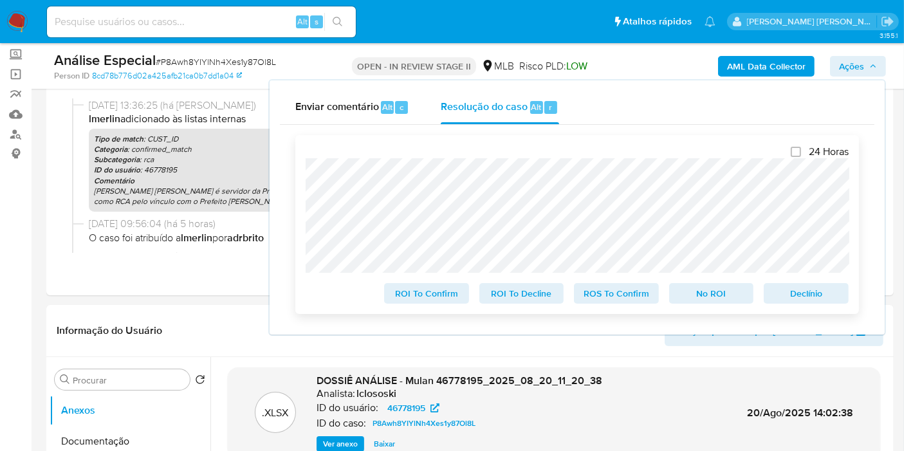
click at [703, 298] on span "No ROI" at bounding box center [711, 293] width 67 height 18
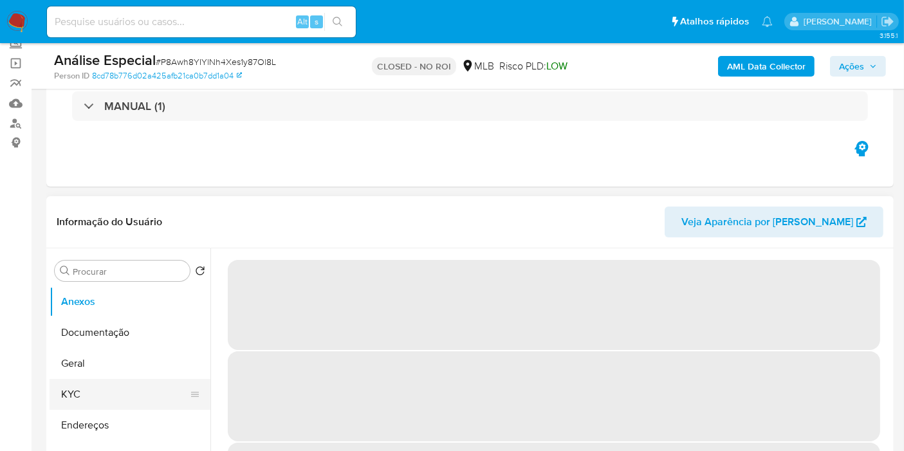
scroll to position [214, 0]
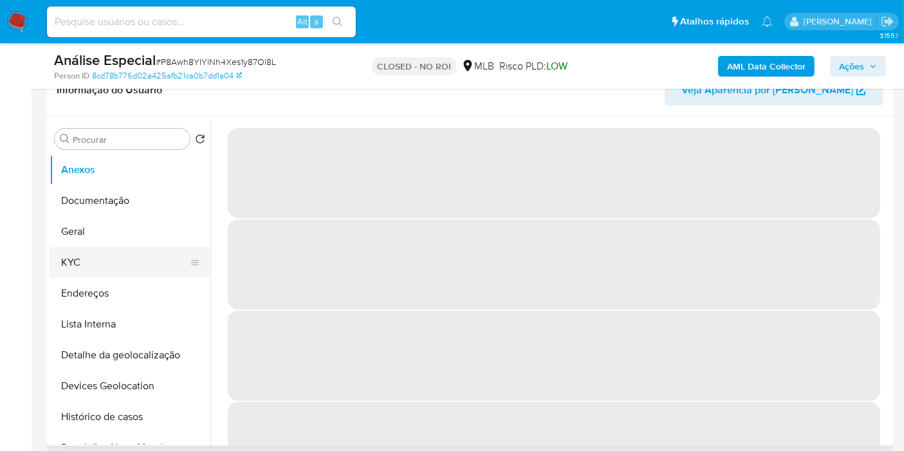
select select "10"
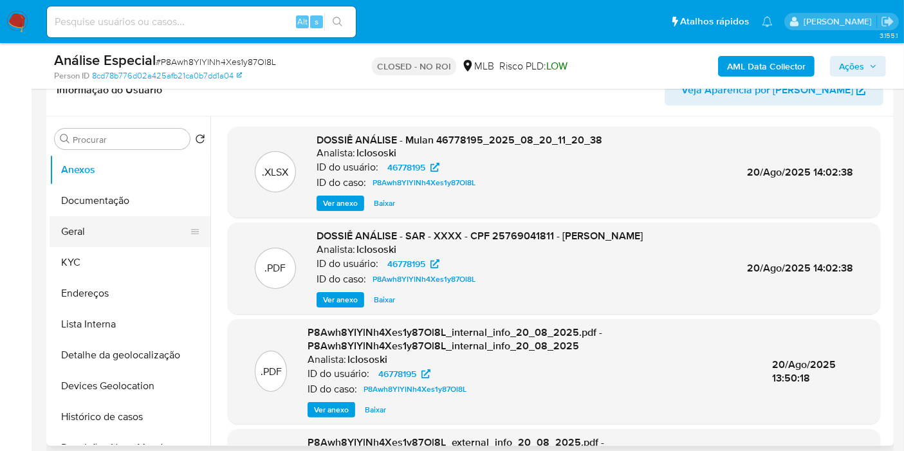
click at [134, 238] on button "Geral" at bounding box center [125, 231] width 151 height 31
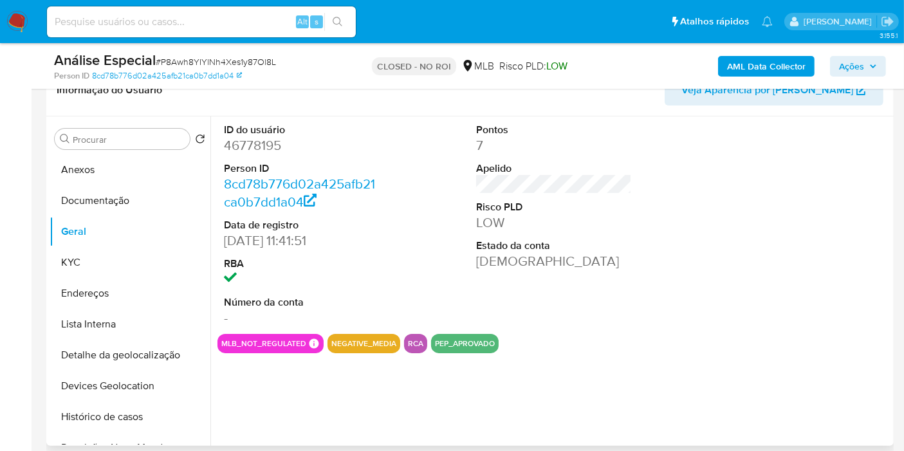
click at [246, 142] on dd "46778195" at bounding box center [302, 145] width 156 height 18
copy dd "46778195"
click at [264, 23] on input at bounding box center [201, 22] width 309 height 17
paste input "NXrIr3801Gk9Xn2dqChUQPwg"
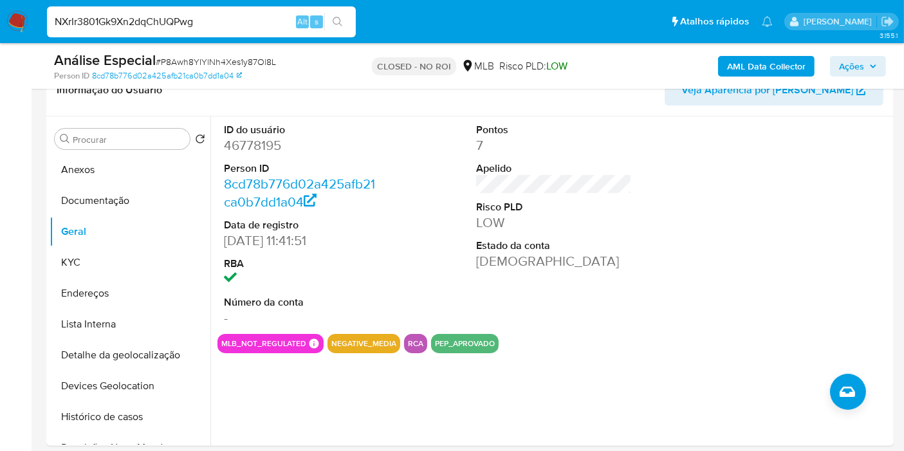
type input "NXrIr3801Gk9Xn2dqChUQPwg"
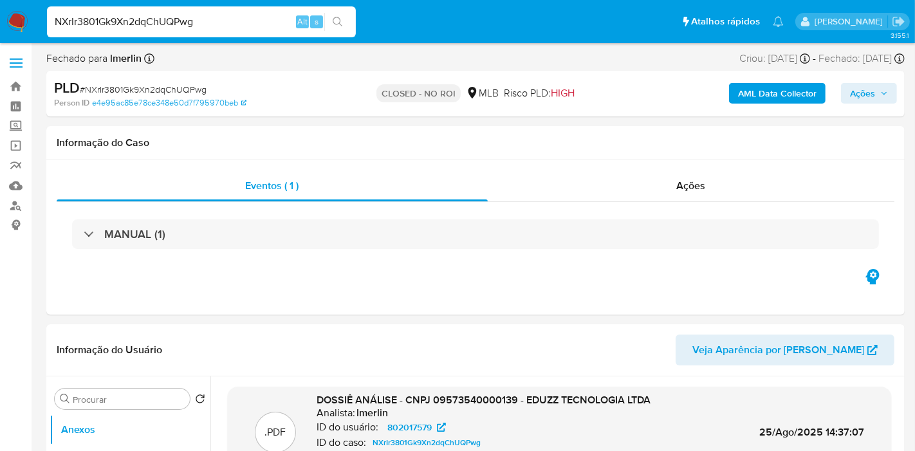
select select "10"
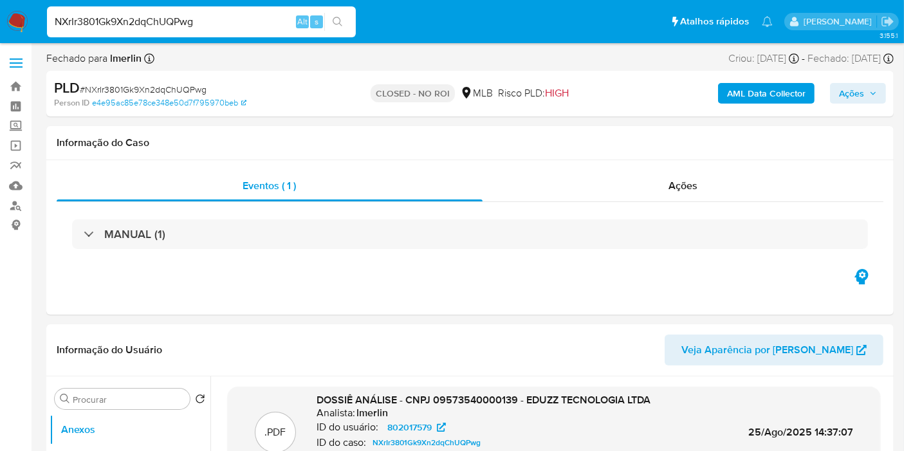
click at [242, 24] on input "NXrIr3801Gk9Xn2dqChUQPwg" at bounding box center [201, 22] width 309 height 17
paste input "152893654"
type input "152893654"
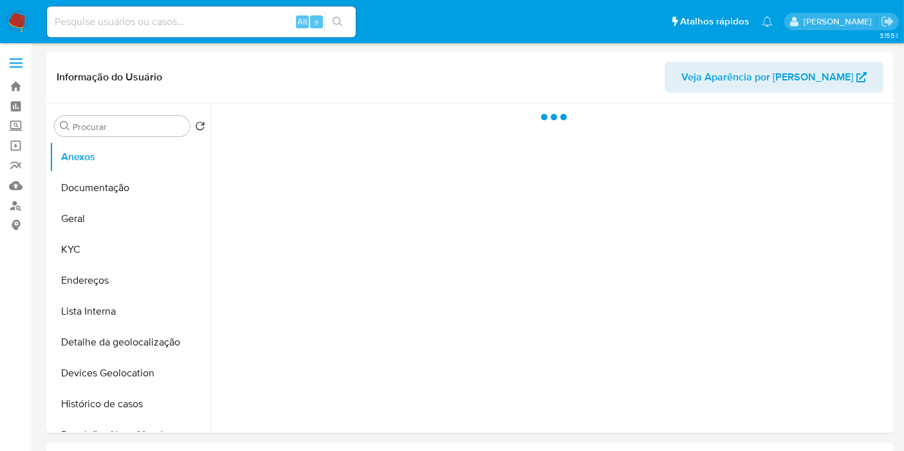
select select "10"
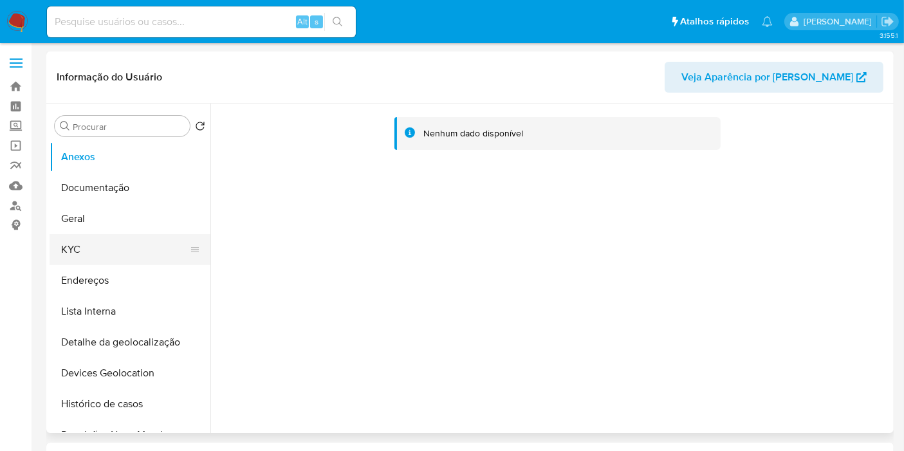
click at [134, 253] on button "KYC" at bounding box center [125, 249] width 151 height 31
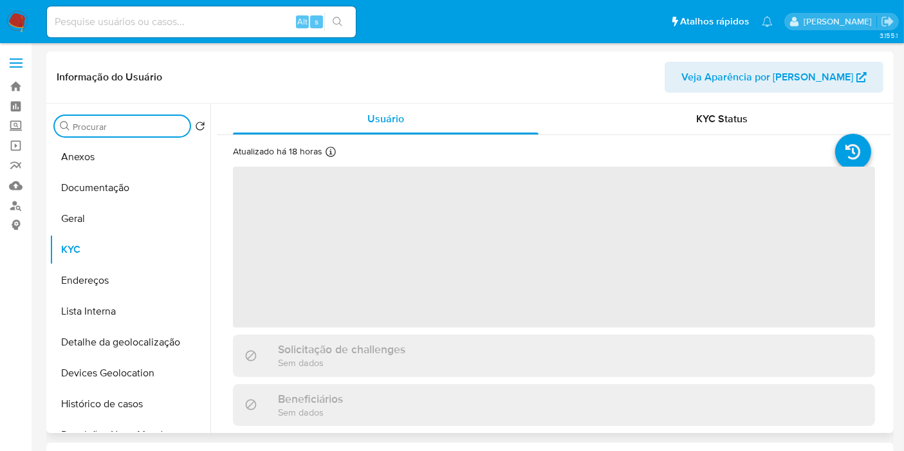
click at [140, 128] on input "Procurar" at bounding box center [129, 127] width 112 height 12
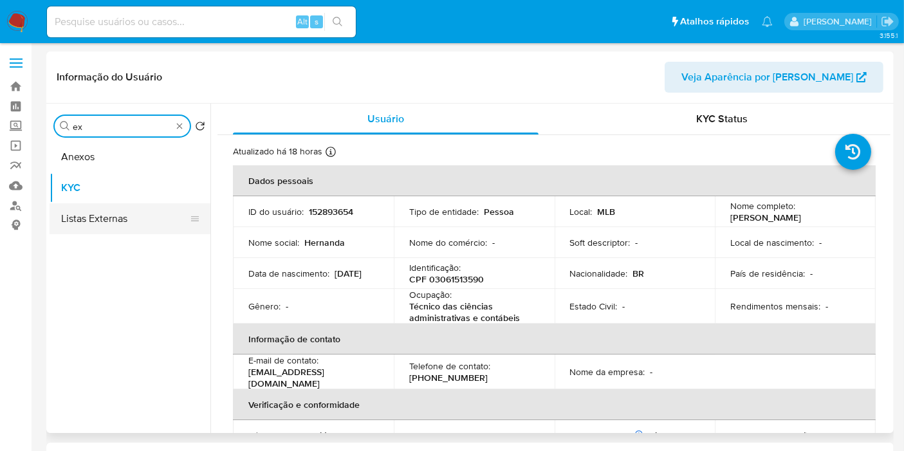
type input "ex"
click at [107, 214] on button "Listas Externas" at bounding box center [125, 218] width 151 height 31
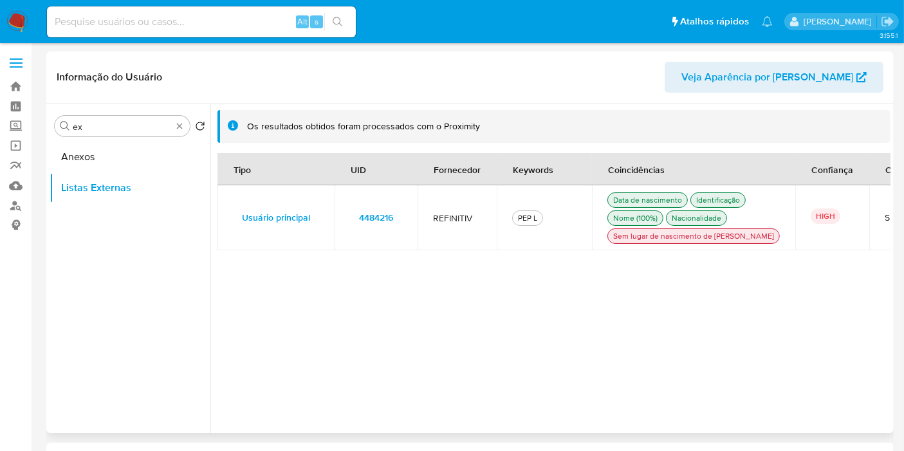
click at [408, 225] on td "4484216" at bounding box center [376, 217] width 83 height 65
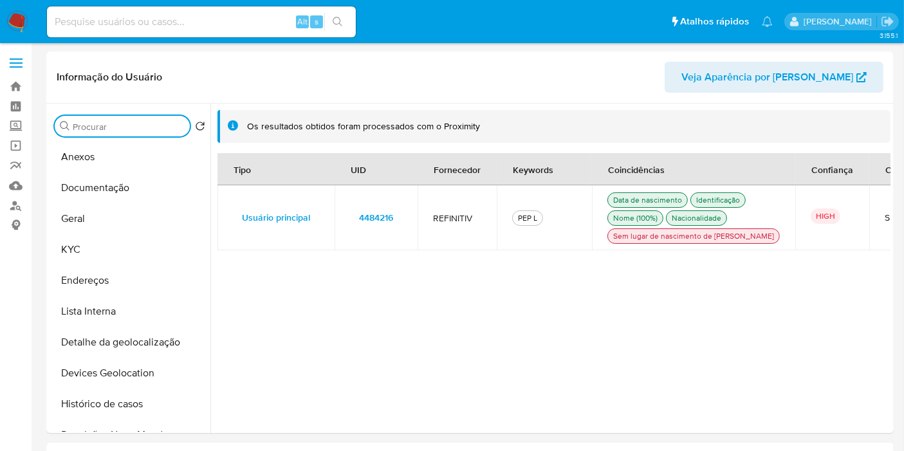
drag, startPoint x: 120, startPoint y: 241, endPoint x: 10, endPoint y: 250, distance: 109.8
click at [119, 241] on button "KYC" at bounding box center [130, 249] width 161 height 31
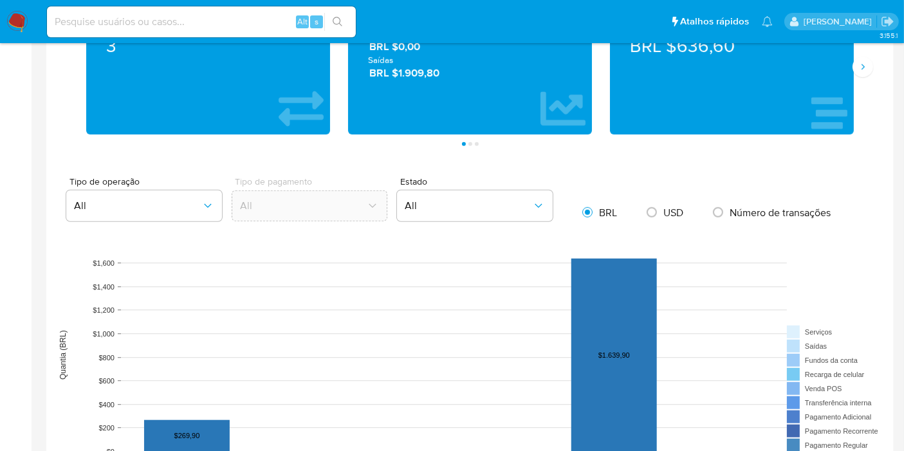
scroll to position [715, 0]
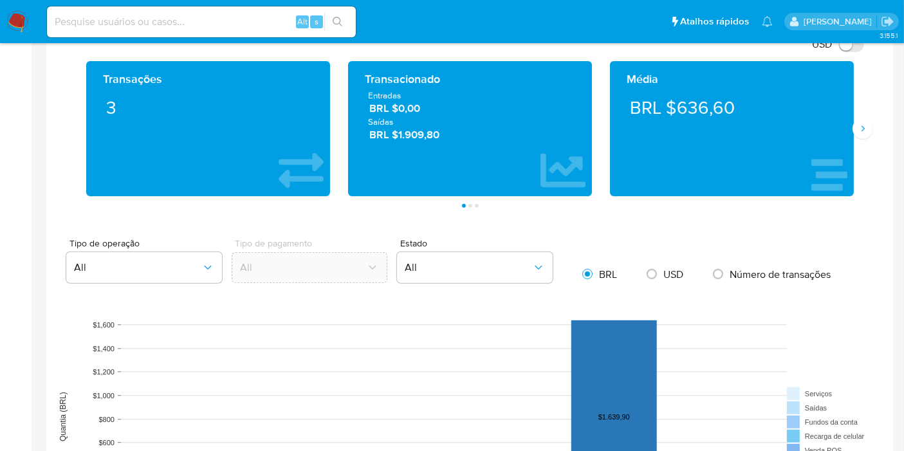
click at [412, 127] on span "BRL $1.909,80" at bounding box center [470, 134] width 203 height 15
click at [417, 135] on span "BRL $1.909,80" at bounding box center [470, 134] width 203 height 15
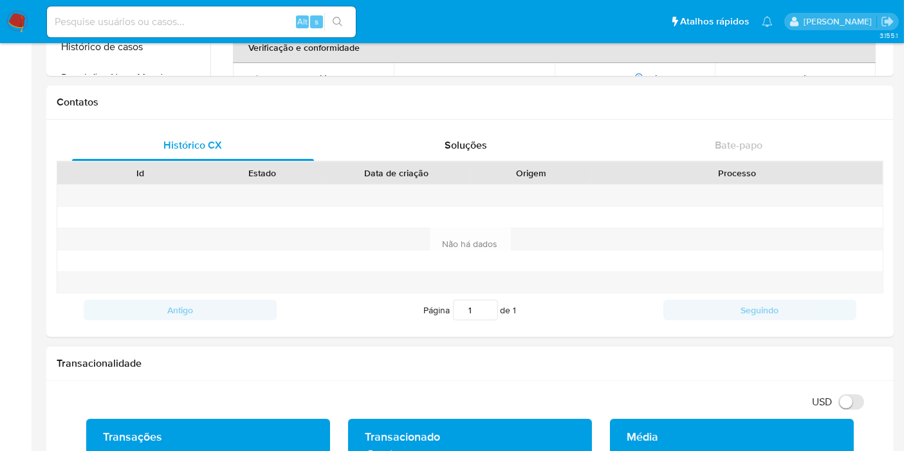
scroll to position [71, 0]
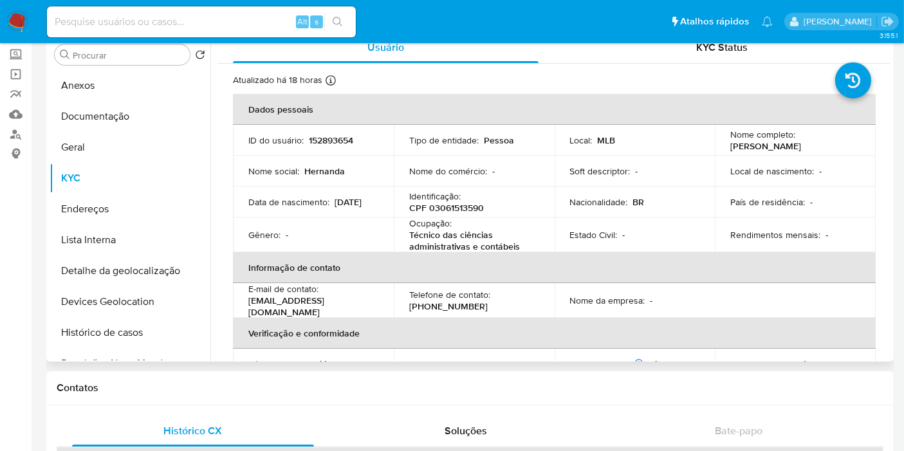
click at [467, 214] on p "CPF 03061513590" at bounding box center [446, 208] width 75 height 12
copy p "03061513590"
